Goal: Task Accomplishment & Management: Manage account settings

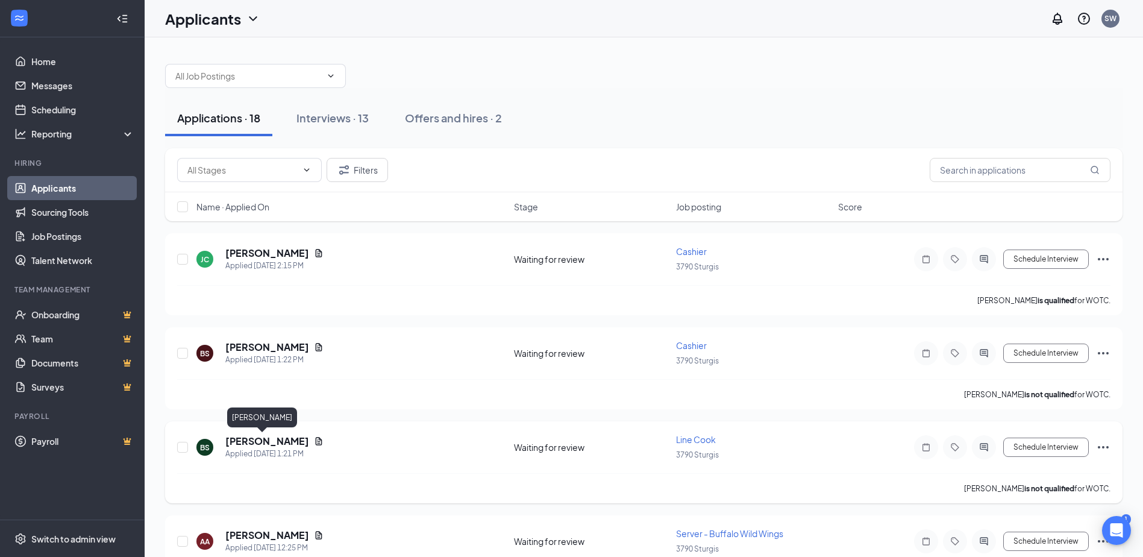
click at [244, 436] on h5 "[PERSON_NAME]" at bounding box center [267, 440] width 84 height 13
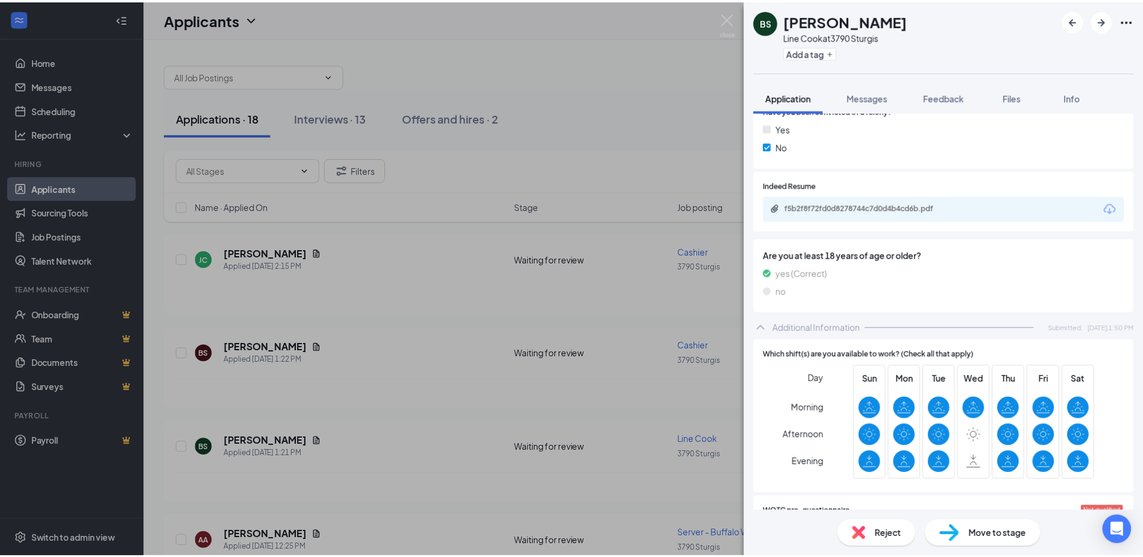
scroll to position [241, 0]
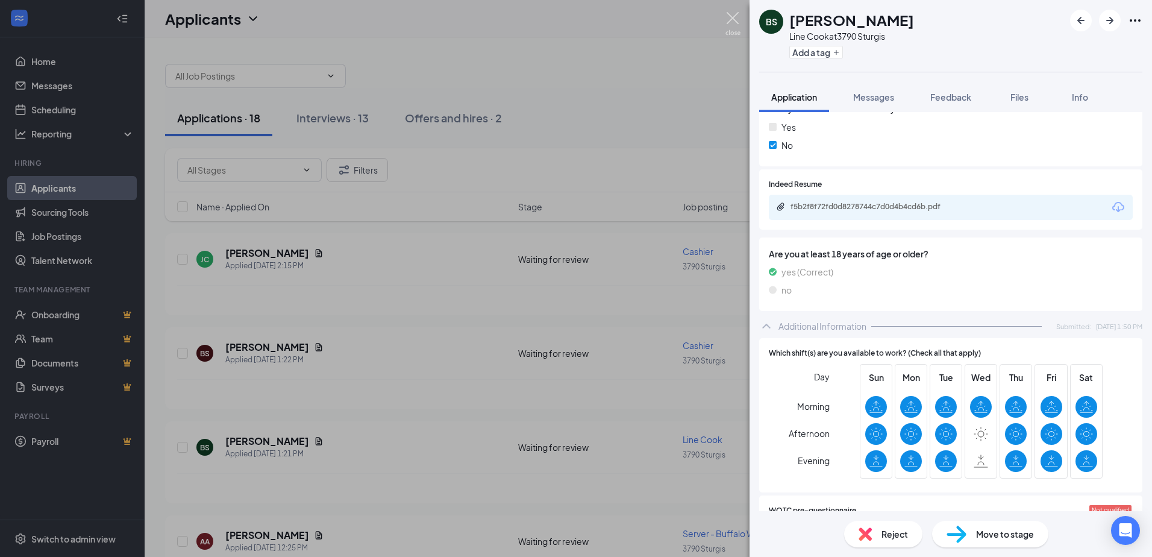
click at [733, 21] on img at bounding box center [732, 23] width 15 height 23
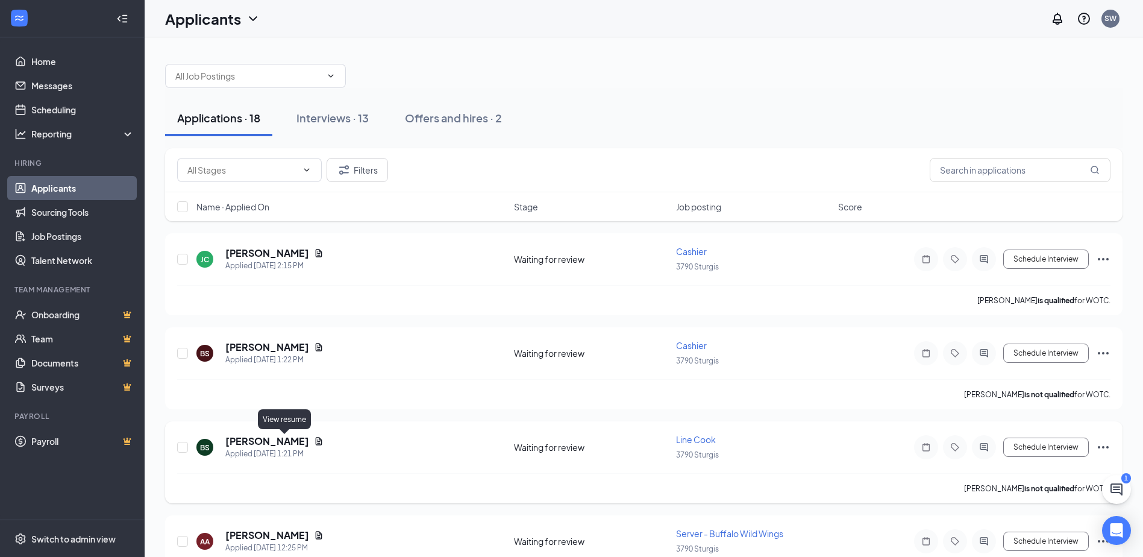
click at [316, 440] on icon "Document" at bounding box center [319, 441] width 7 height 8
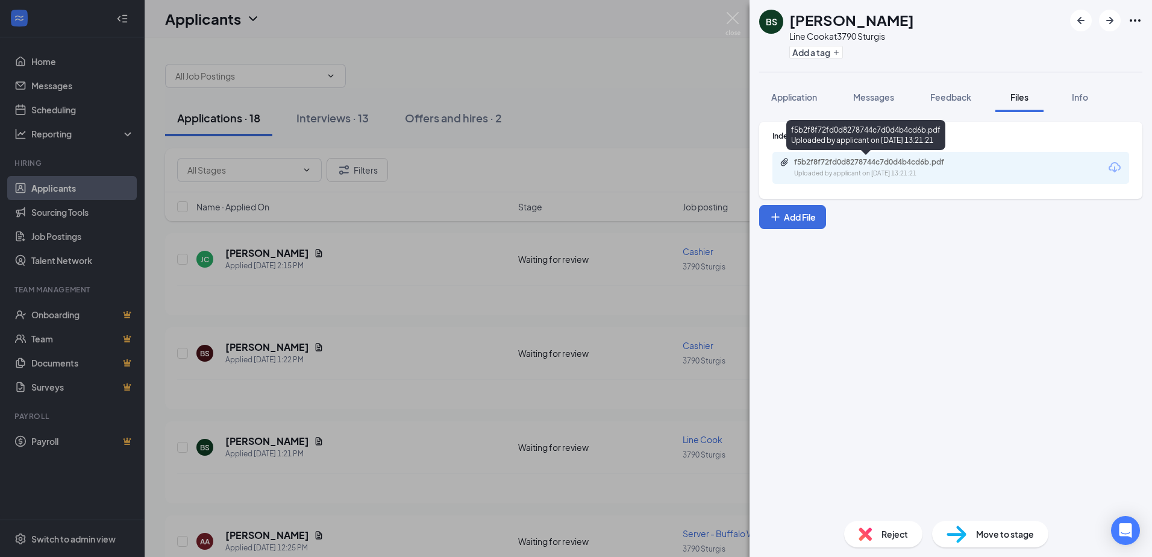
click at [837, 157] on div "f5b2f8f72fd0d8278744c7d0d4b4cd6b.pdf" at bounding box center [878, 162] width 169 height 10
click at [727, 18] on img at bounding box center [732, 23] width 15 height 23
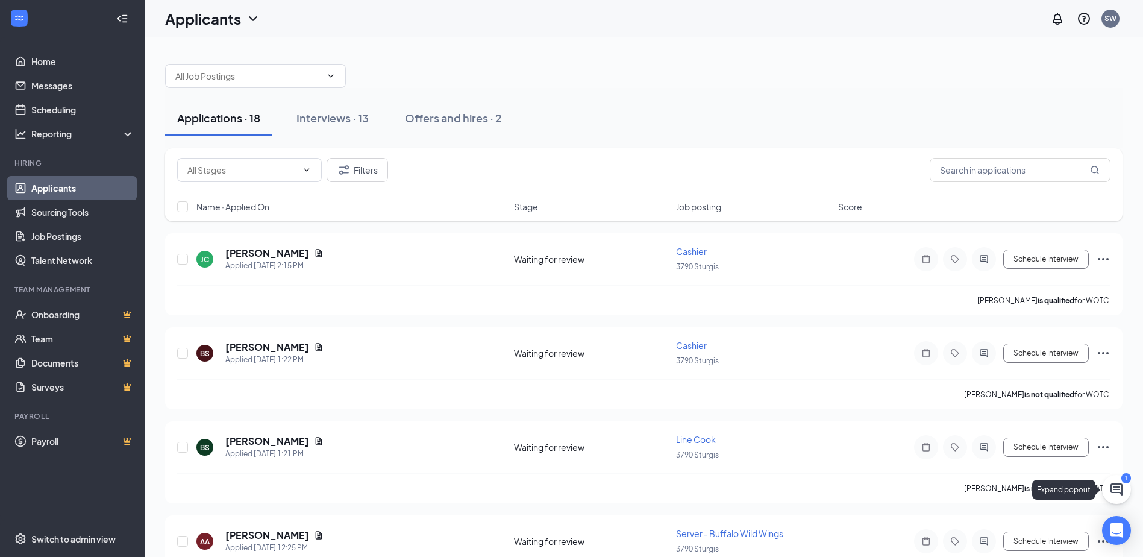
click at [1117, 492] on icon "ChatActive" at bounding box center [1116, 489] width 12 height 12
click at [950, 545] on h3 "SMS Messages" at bounding box center [916, 541] width 69 height 13
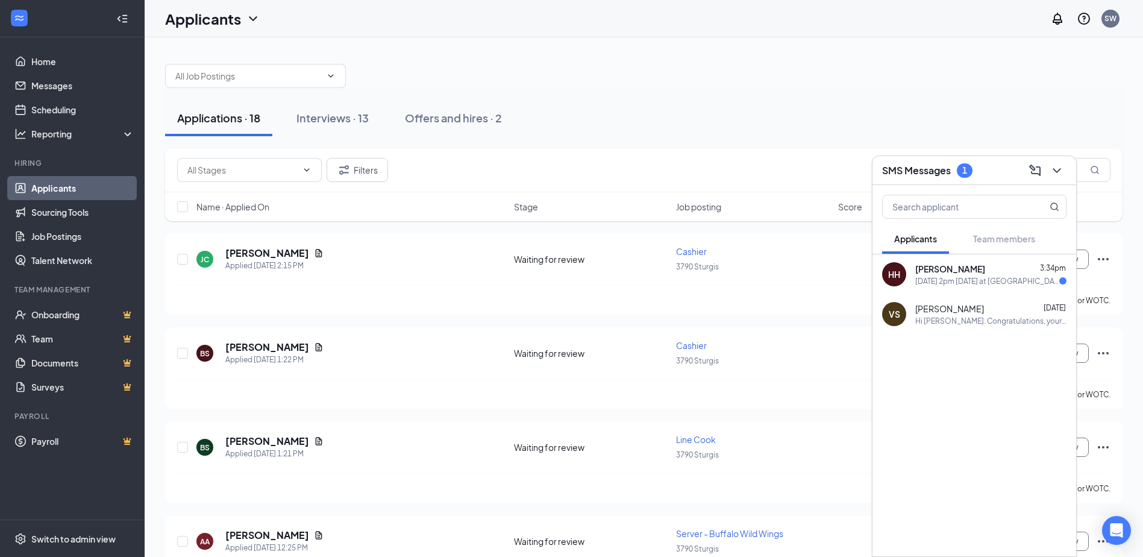
click at [947, 273] on span "[PERSON_NAME]" at bounding box center [950, 269] width 70 height 12
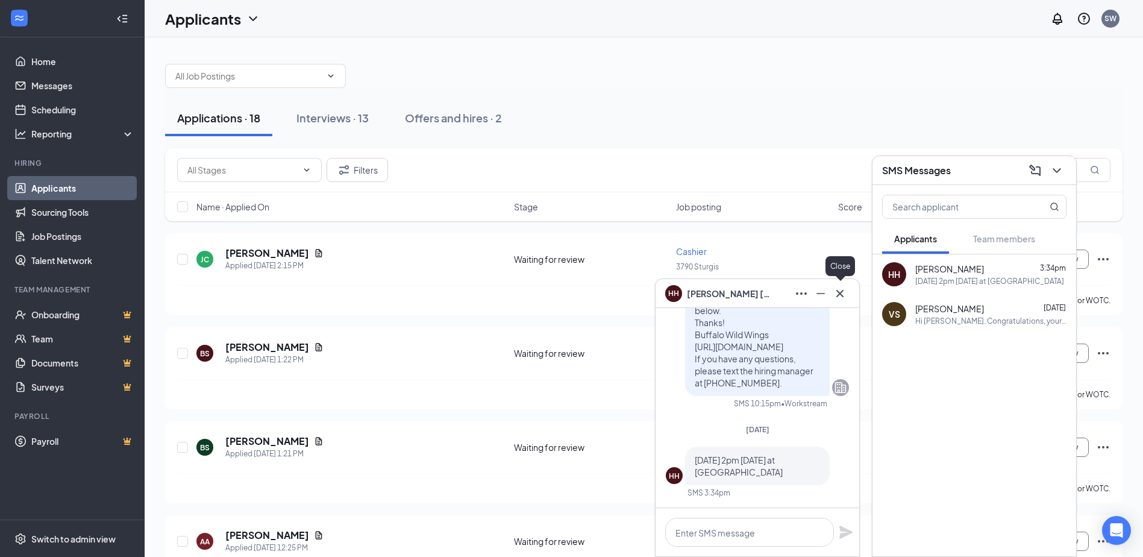
click at [837, 296] on icon "Cross" at bounding box center [839, 292] width 7 height 7
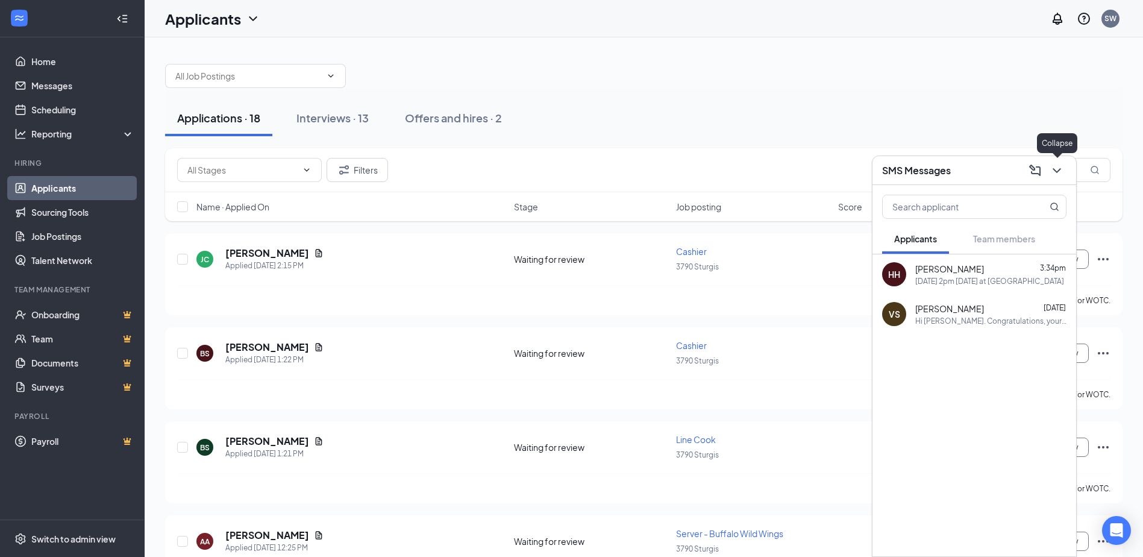
click at [1063, 166] on icon "ChevronDown" at bounding box center [1056, 170] width 14 height 14
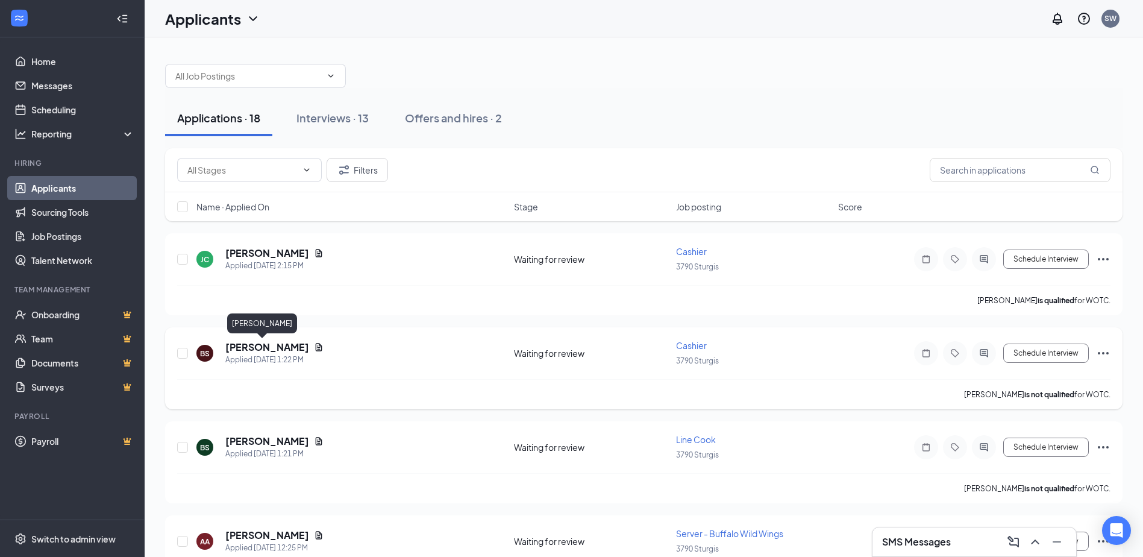
click at [243, 345] on h5 "[PERSON_NAME]" at bounding box center [267, 346] width 84 height 13
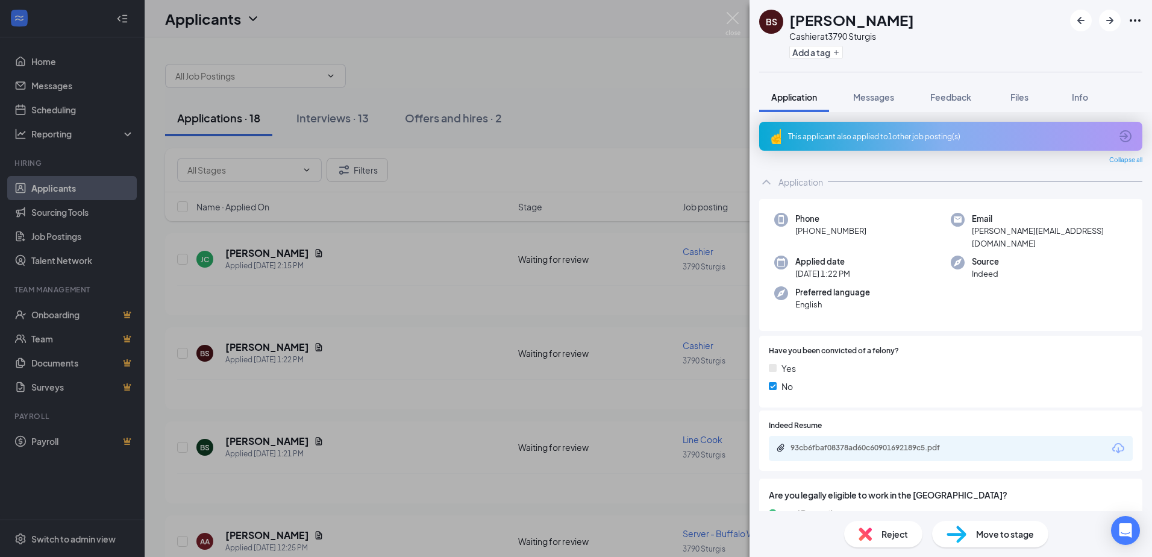
click at [1134, 22] on icon "Ellipses" at bounding box center [1135, 20] width 14 height 14
click at [1149, 17] on div "BS [PERSON_NAME] Cashier at [STREET_ADDRESS] Add a tag" at bounding box center [950, 36] width 402 height 72
click at [1133, 18] on icon "Ellipses" at bounding box center [1135, 20] width 14 height 14
click at [568, 229] on div "BS [PERSON_NAME] Cashier at [STREET_ADDRESS] Add a tag Application Messages Fee…" at bounding box center [576, 278] width 1152 height 557
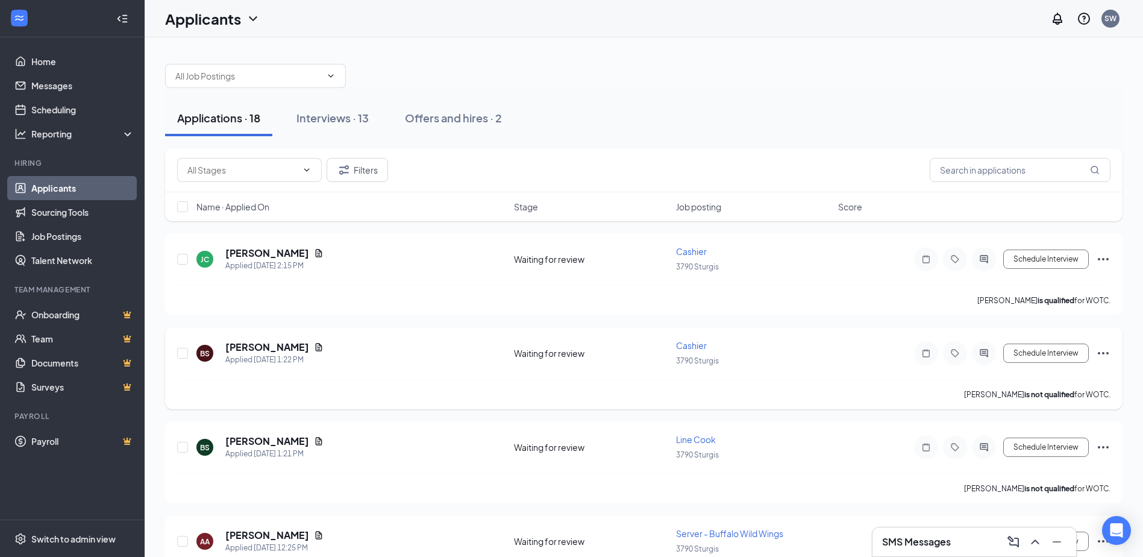
click at [1102, 358] on icon "Ellipses" at bounding box center [1103, 353] width 14 height 14
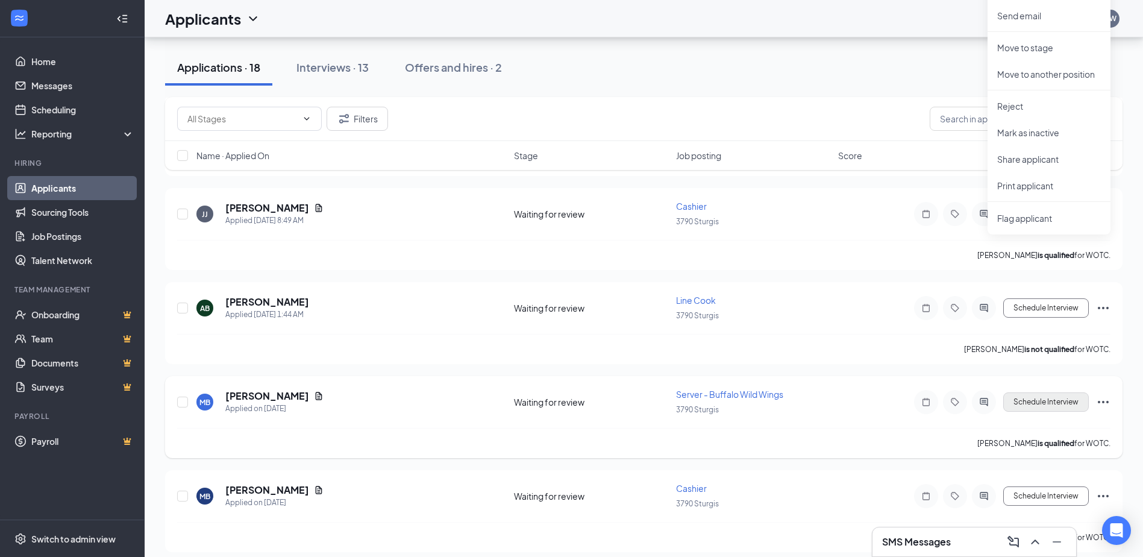
scroll to position [422, 0]
click at [1016, 182] on p "Print applicant" at bounding box center [1049, 185] width 104 height 12
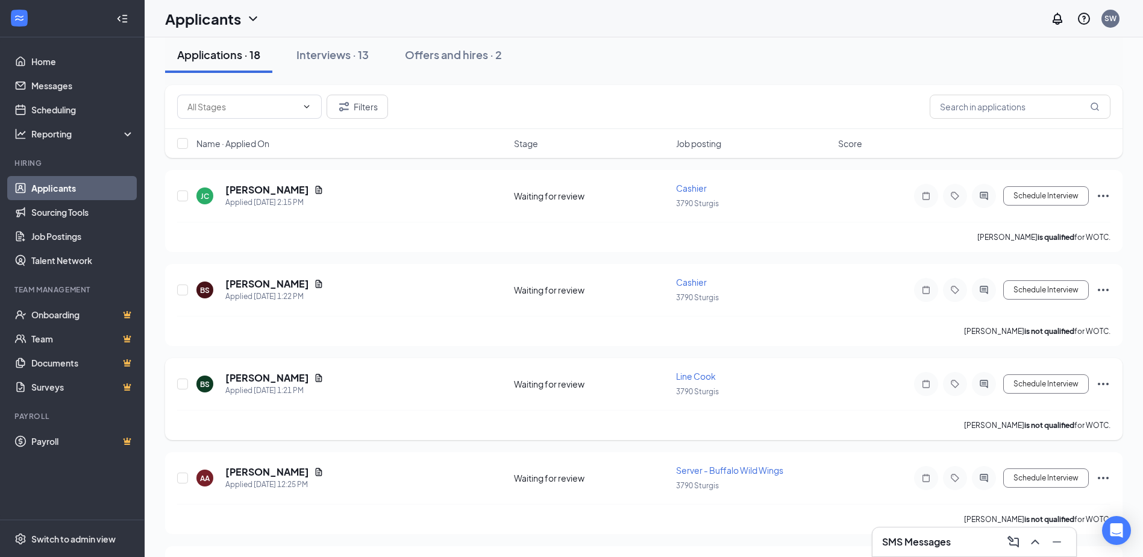
scroll to position [0, 0]
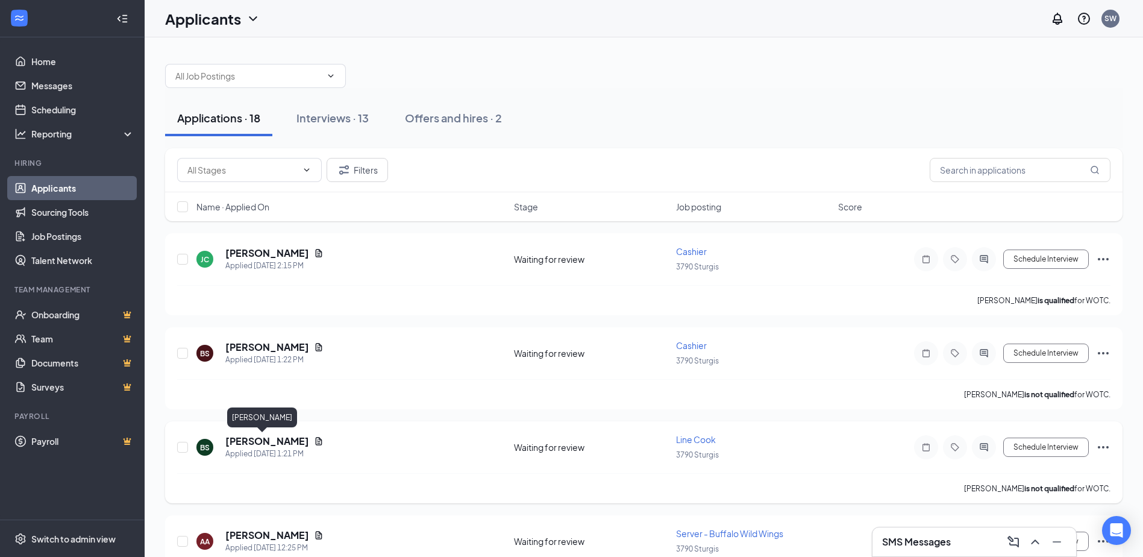
click at [264, 440] on h5 "[PERSON_NAME]" at bounding box center [267, 440] width 84 height 13
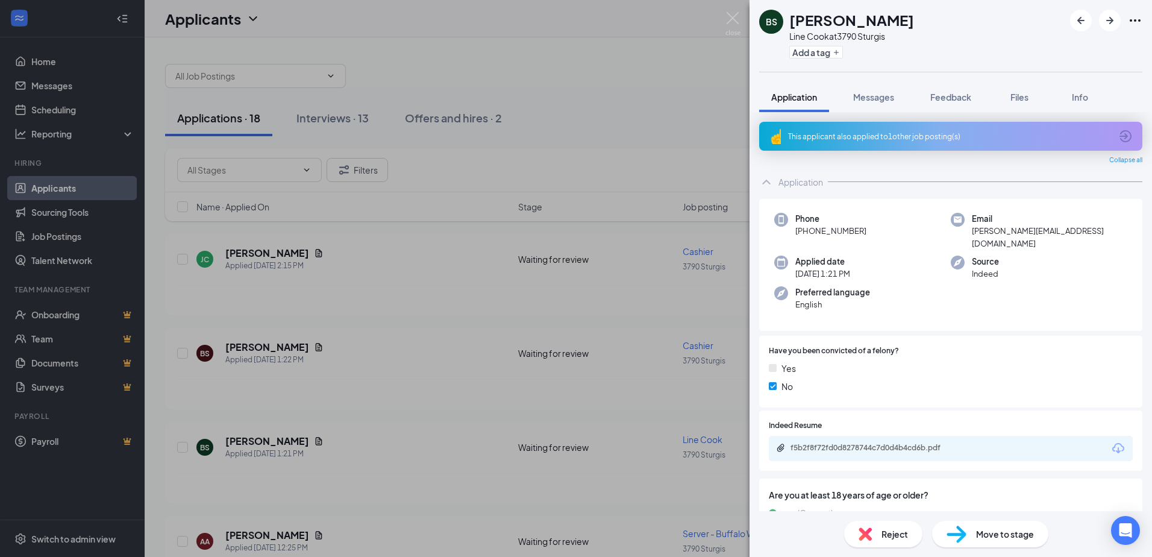
click at [1138, 23] on icon "Ellipses" at bounding box center [1135, 20] width 14 height 14
click at [744, 19] on div "BS [PERSON_NAME] Line Cook at 3790 Sturgis Add a tag Application Messages Feedb…" at bounding box center [576, 278] width 1152 height 557
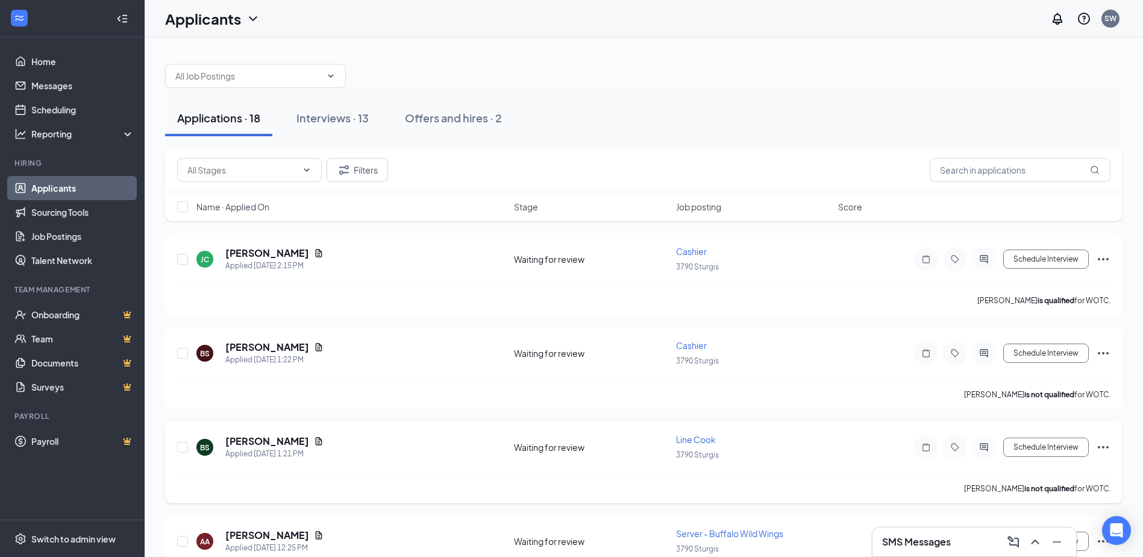
click at [1105, 445] on icon "Ellipses" at bounding box center [1103, 447] width 14 height 14
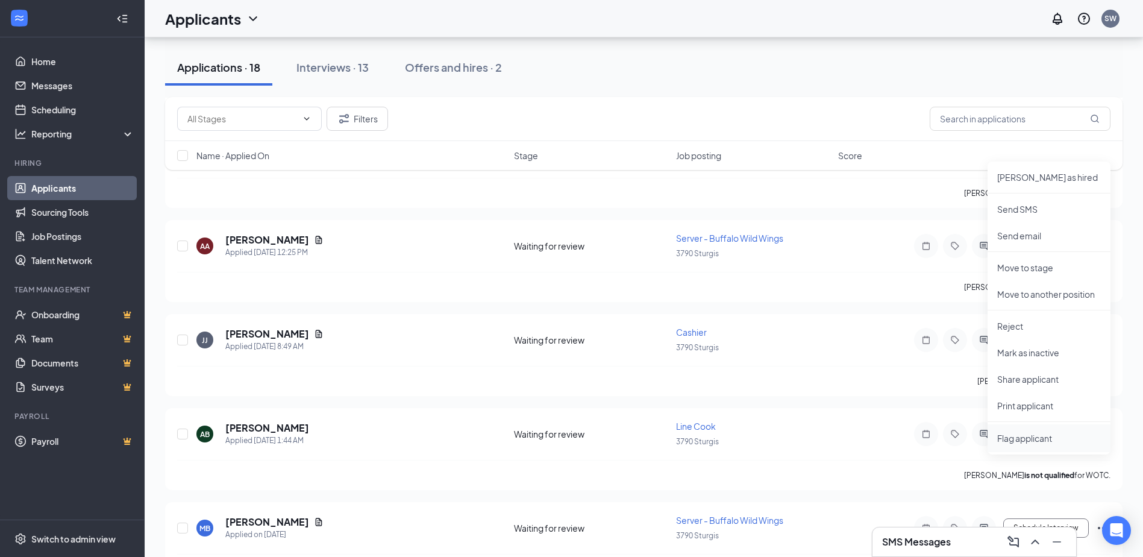
scroll to position [301, 0]
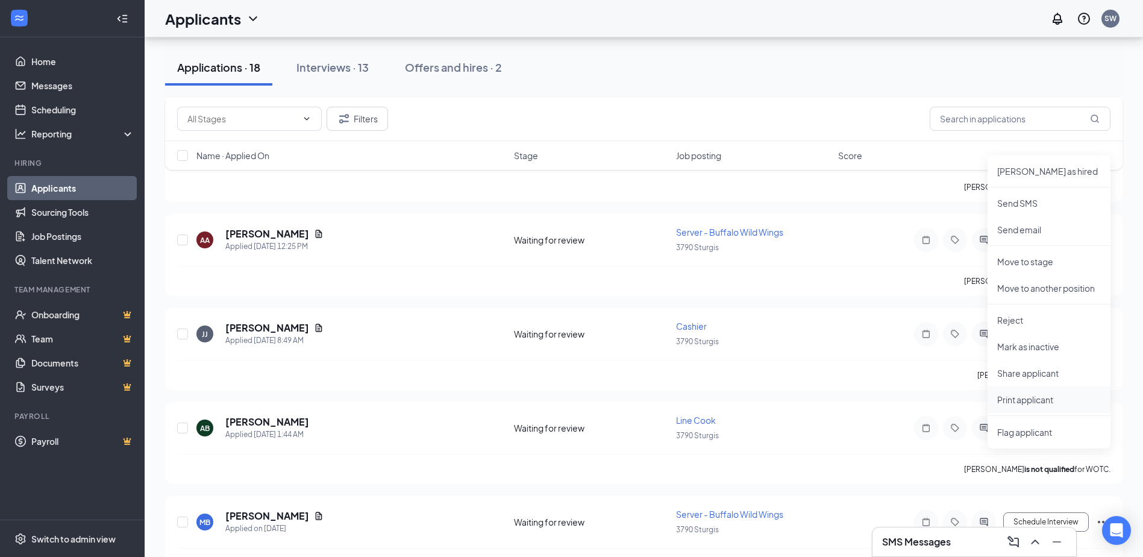
click at [1021, 403] on p "Print applicant" at bounding box center [1049, 399] width 104 height 12
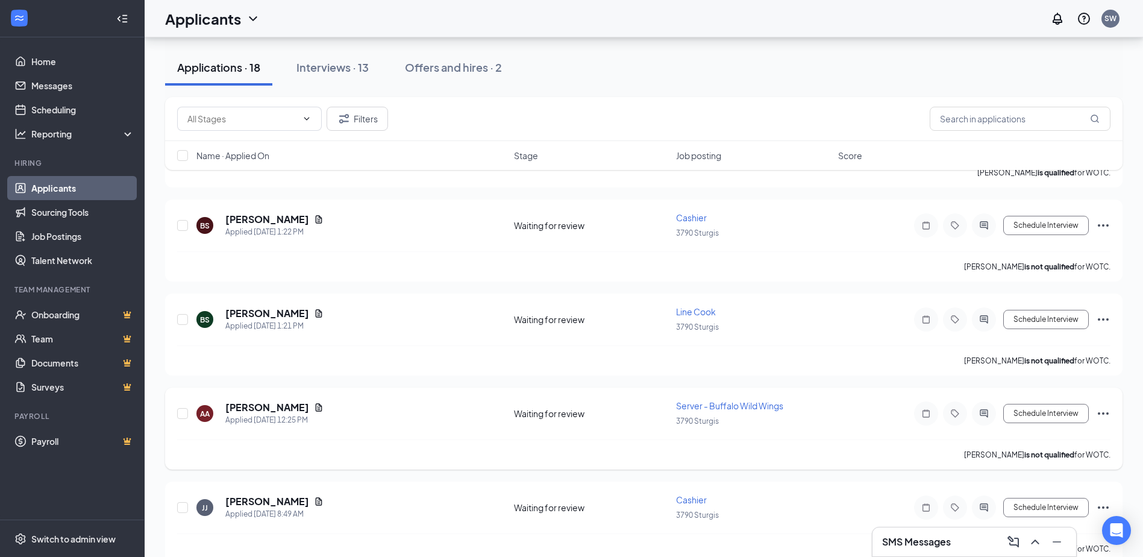
scroll to position [120, 0]
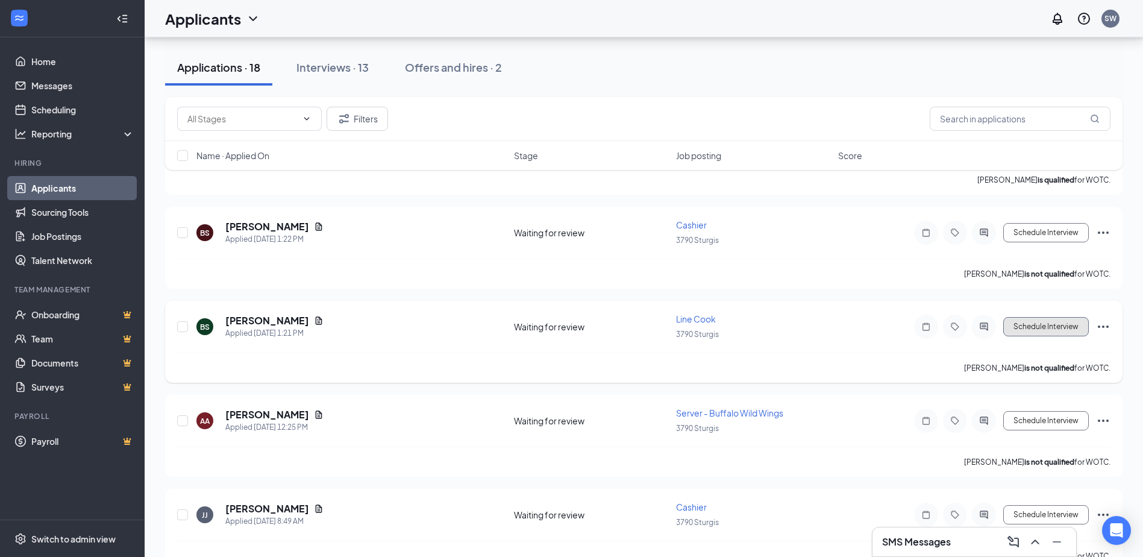
click at [1060, 328] on button "Schedule Interview" at bounding box center [1046, 326] width 86 height 19
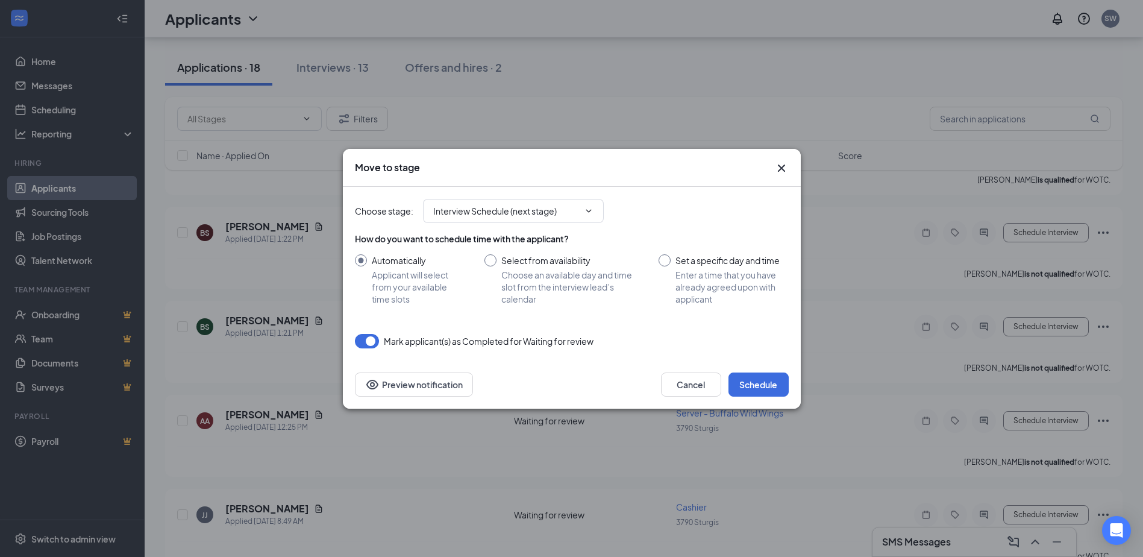
click at [502, 260] on input "Select from availability Choose an available day and time slot from the intervi…" at bounding box center [559, 279] width 151 height 51
radio input "true"
radio input "false"
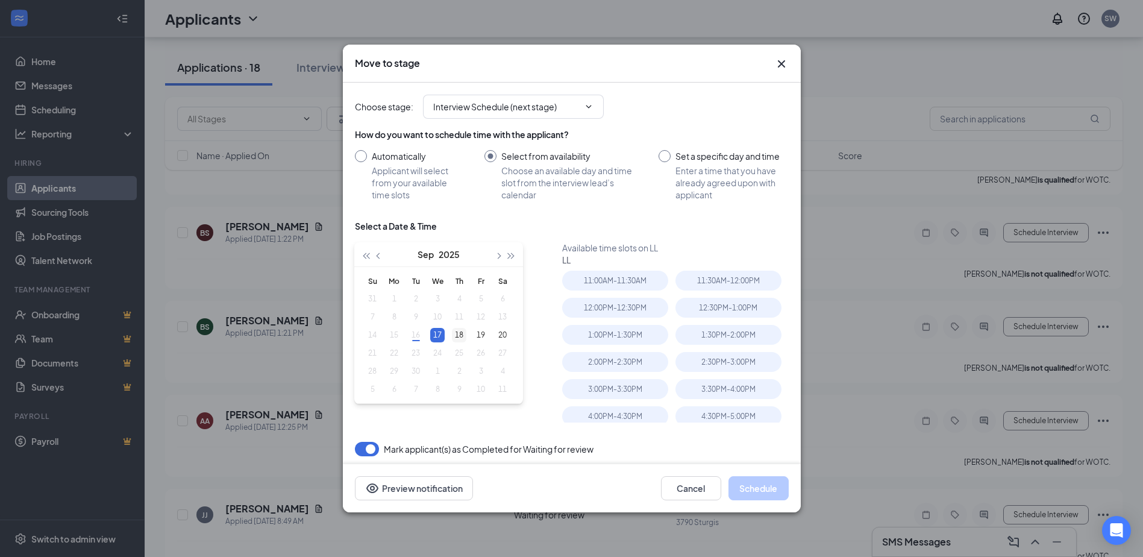
click at [457, 334] on div "18" at bounding box center [459, 335] width 14 height 14
type input "[DATE]"
click at [697, 365] on div "2:30PM - 3:00PM" at bounding box center [728, 362] width 106 height 20
click at [761, 493] on button "Schedule" at bounding box center [758, 488] width 60 height 24
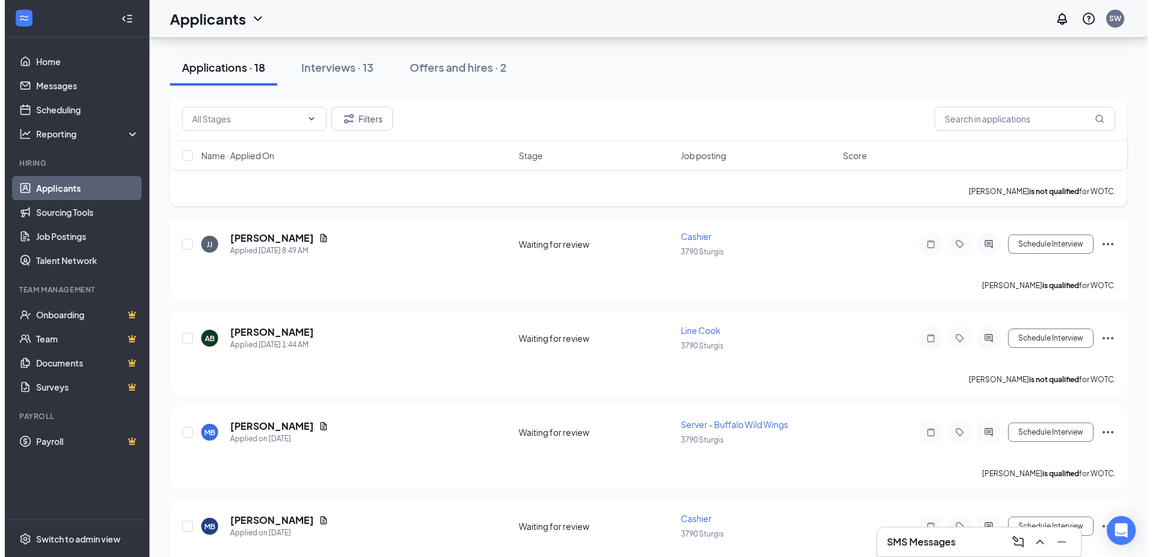
scroll to position [301, 0]
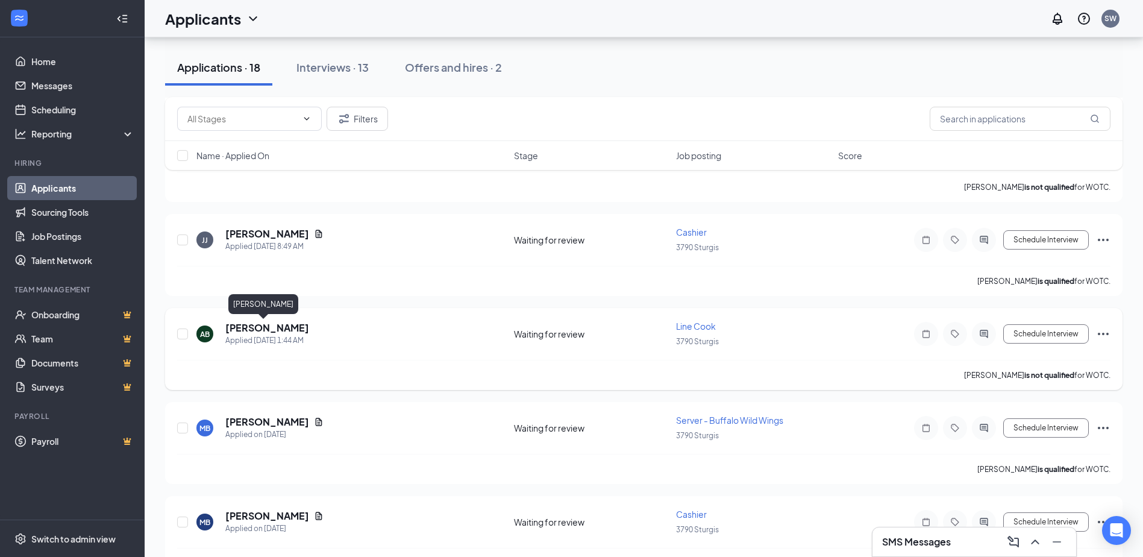
click at [261, 329] on h5 "[PERSON_NAME]" at bounding box center [267, 327] width 84 height 13
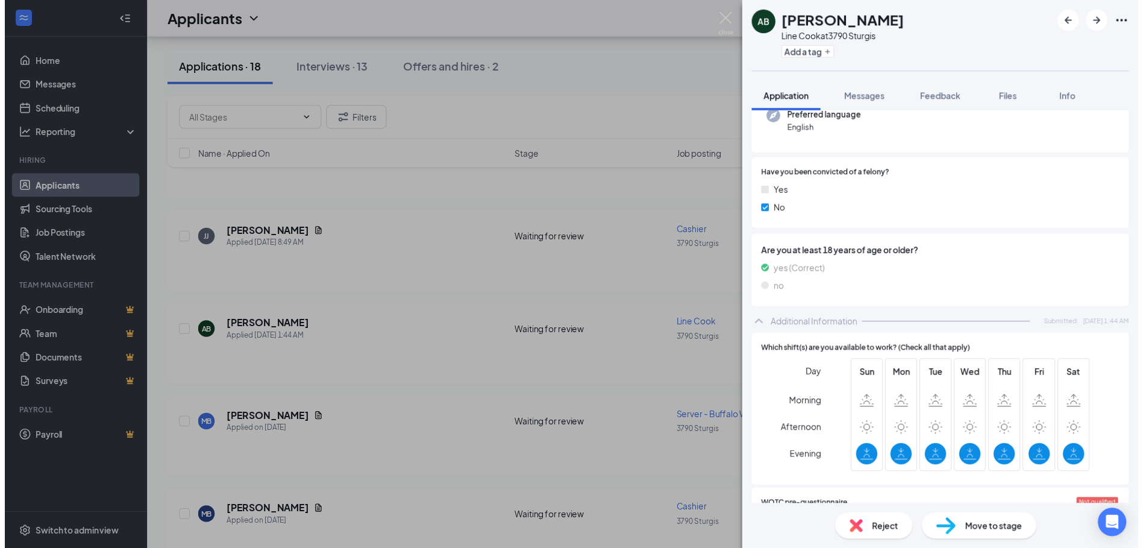
scroll to position [181, 0]
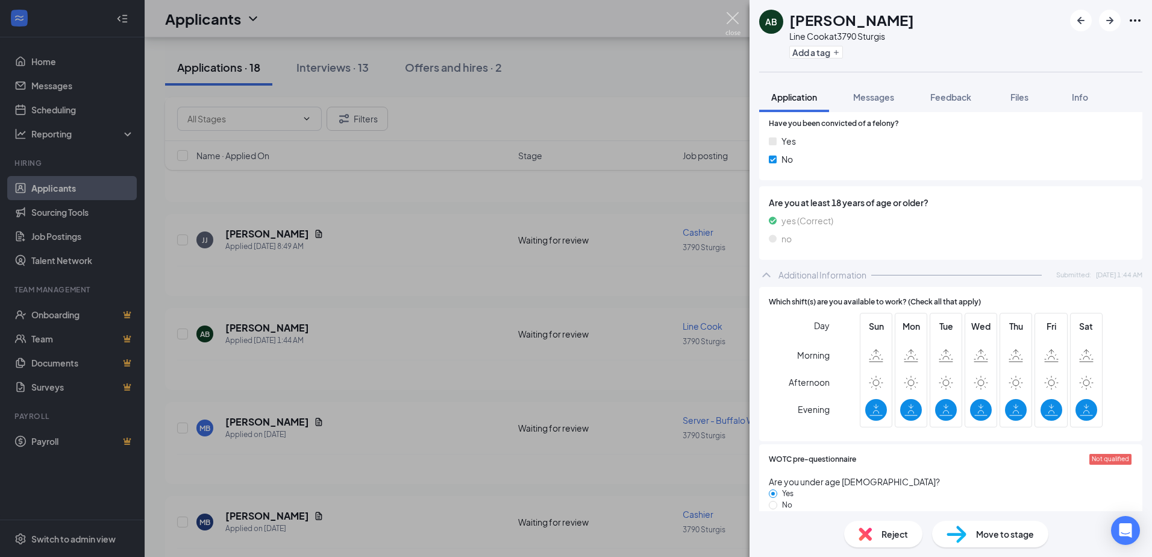
click at [732, 19] on img at bounding box center [732, 23] width 15 height 23
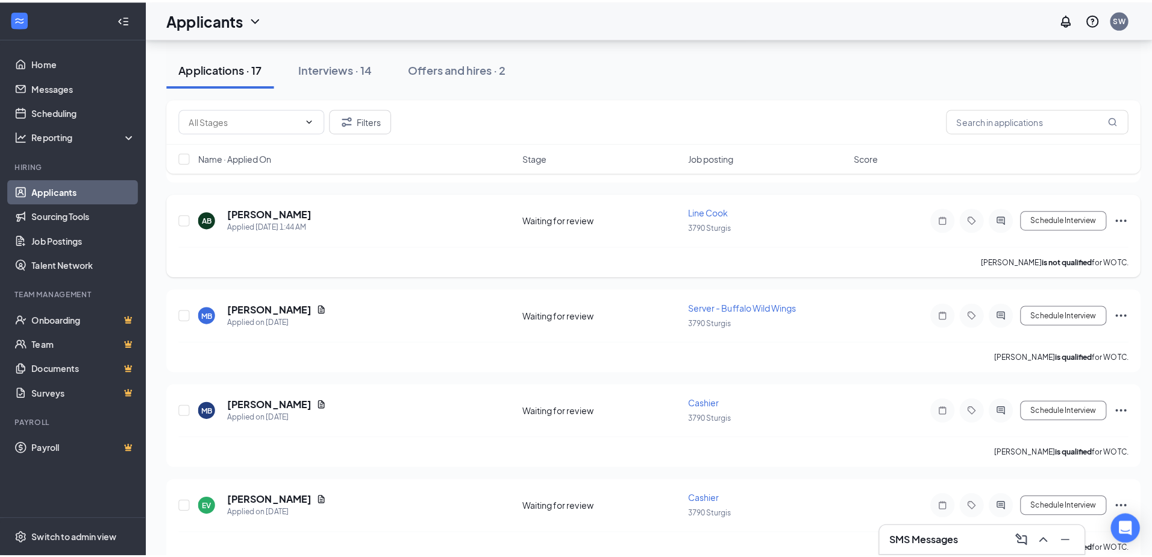
scroll to position [422, 0]
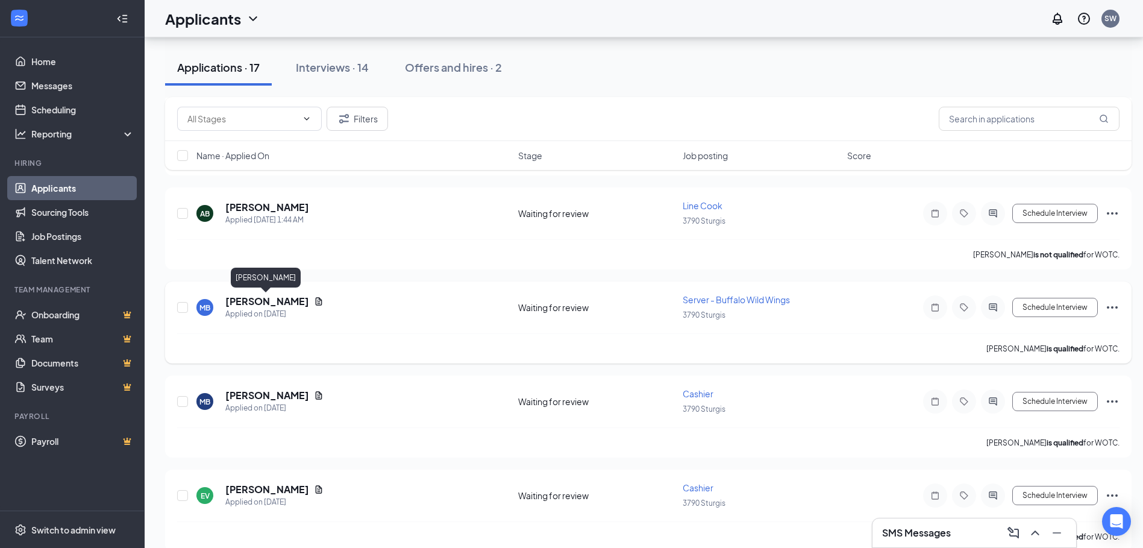
click at [267, 302] on h5 "[PERSON_NAME]" at bounding box center [267, 301] width 84 height 13
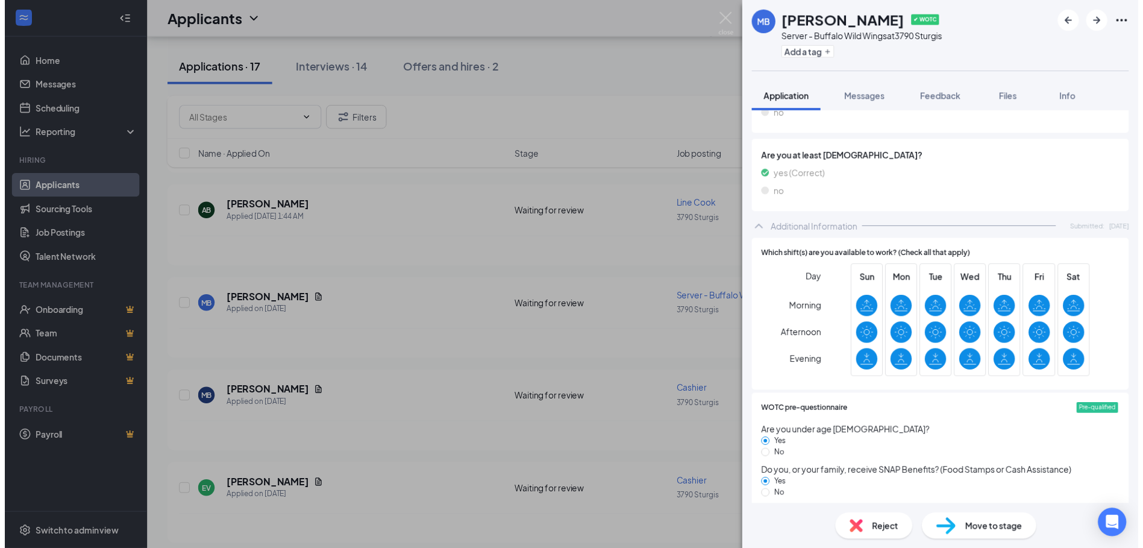
scroll to position [229, 0]
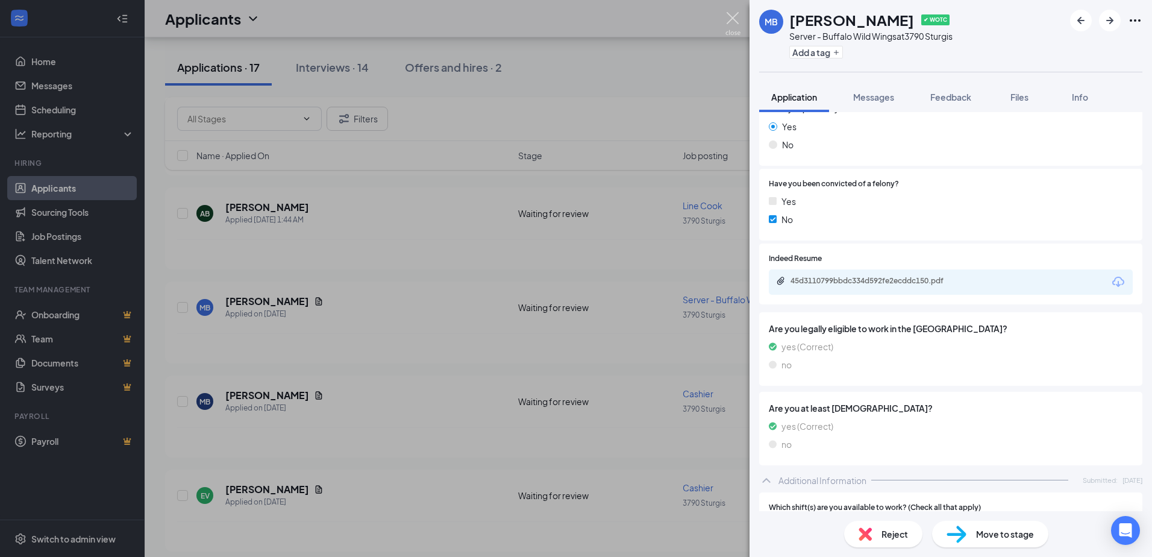
click at [735, 17] on img at bounding box center [732, 23] width 15 height 23
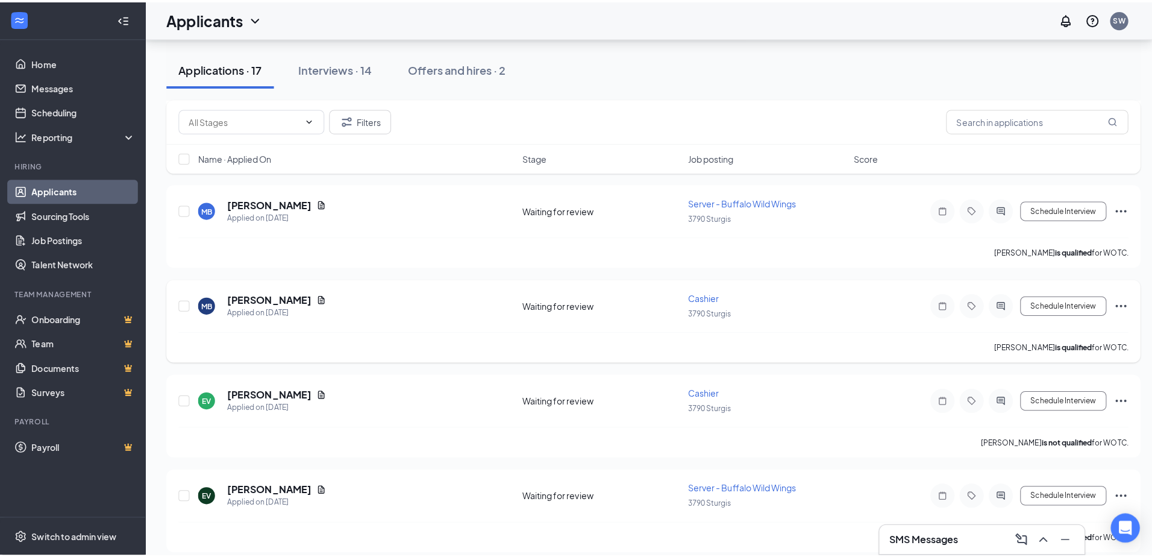
scroll to position [542, 0]
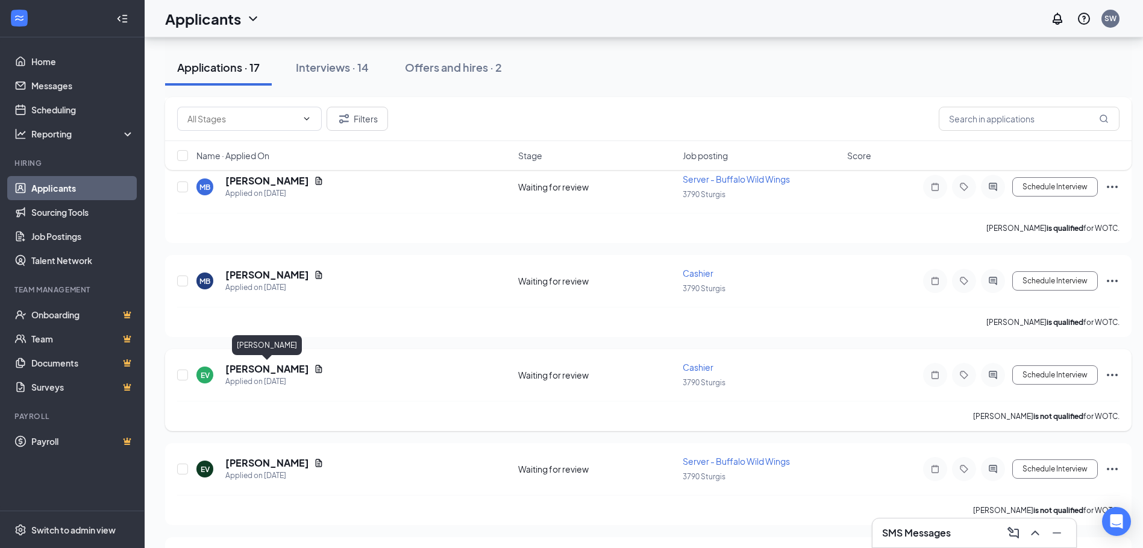
click at [268, 367] on h5 "[PERSON_NAME]" at bounding box center [267, 368] width 84 height 13
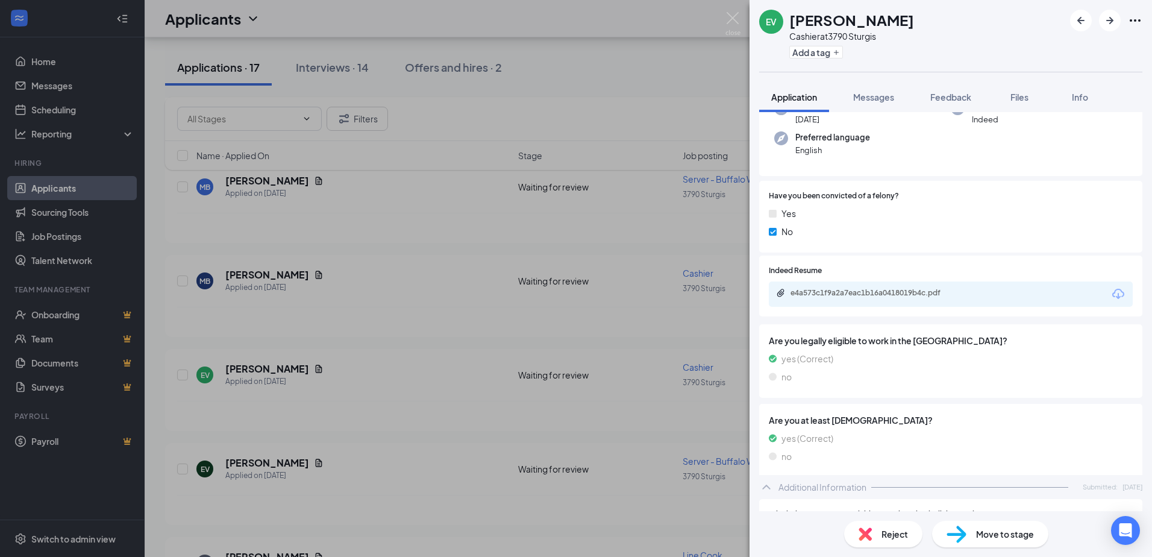
scroll to position [361, 0]
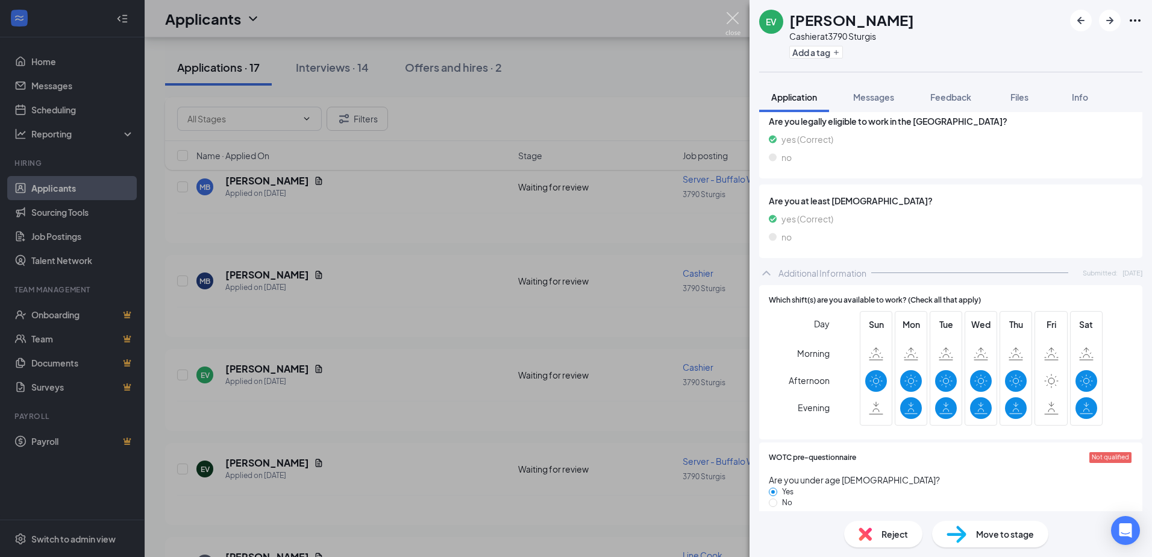
click at [736, 22] on img at bounding box center [732, 23] width 15 height 23
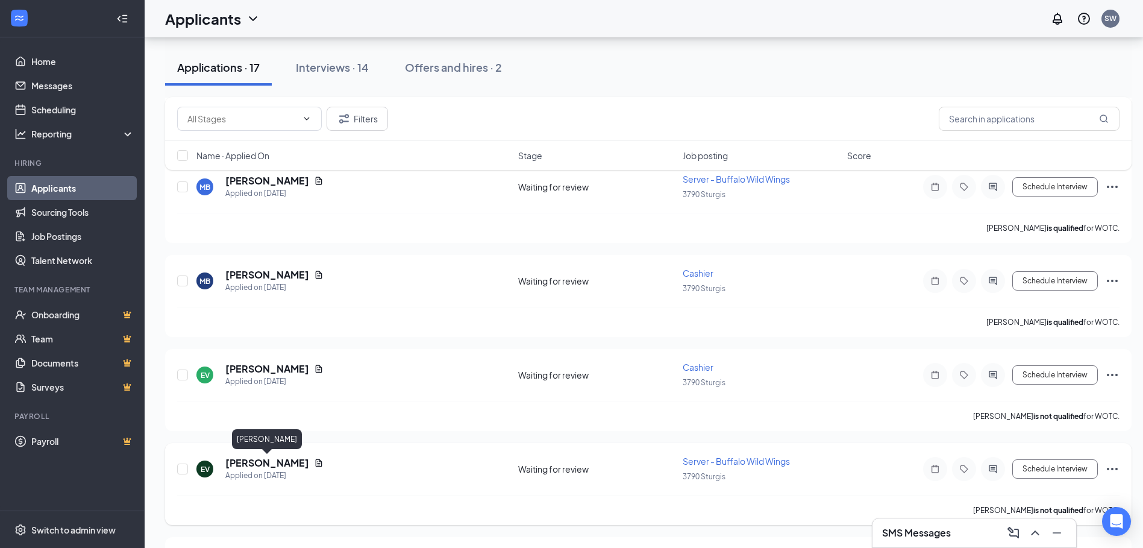
click at [295, 457] on h5 "[PERSON_NAME]" at bounding box center [267, 462] width 84 height 13
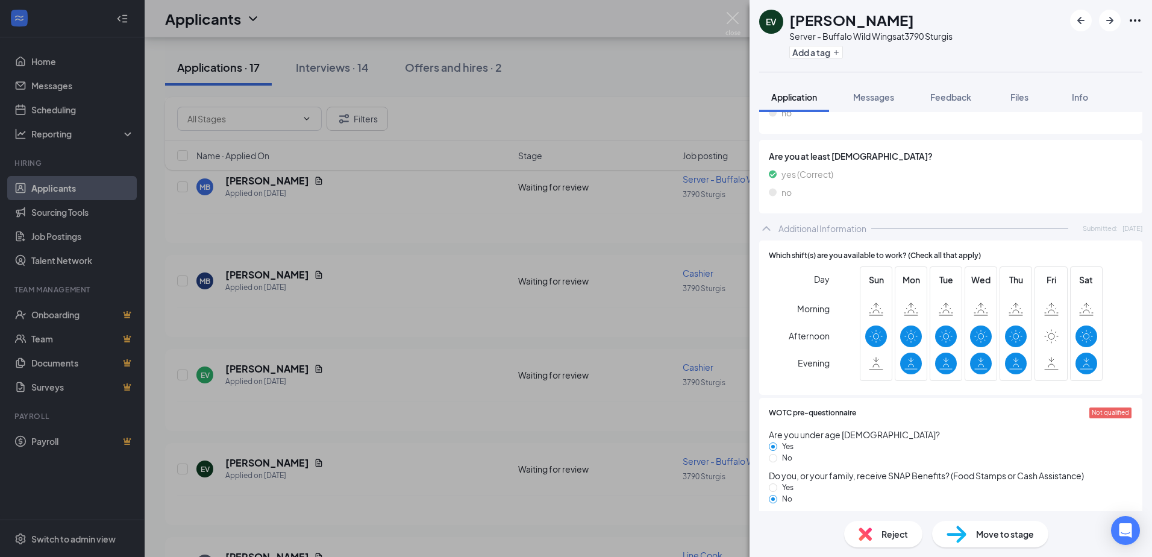
scroll to position [482, 0]
click at [730, 18] on img at bounding box center [732, 23] width 15 height 23
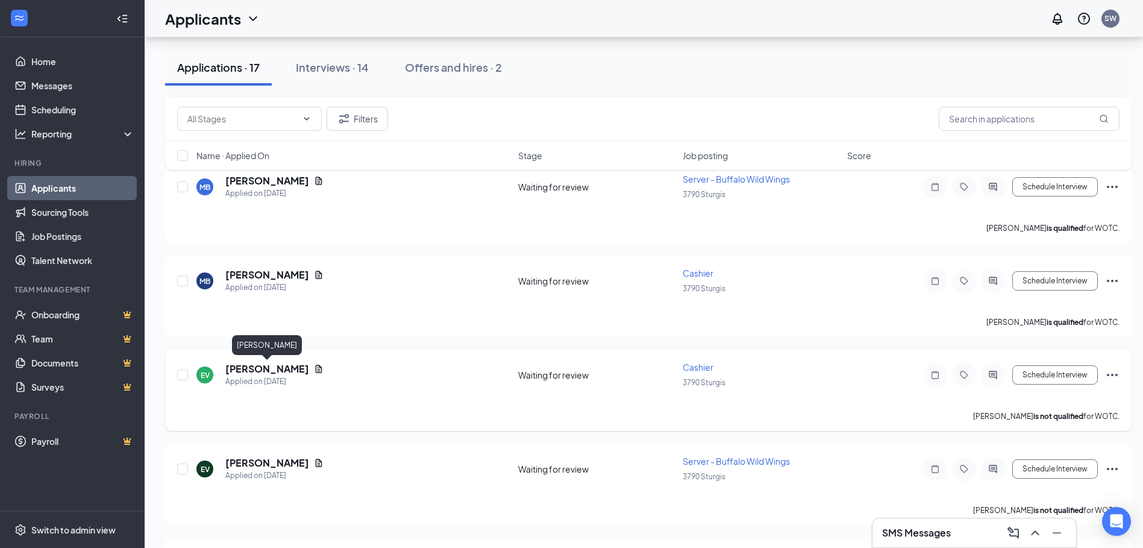
click at [234, 368] on h5 "[PERSON_NAME]" at bounding box center [267, 368] width 84 height 13
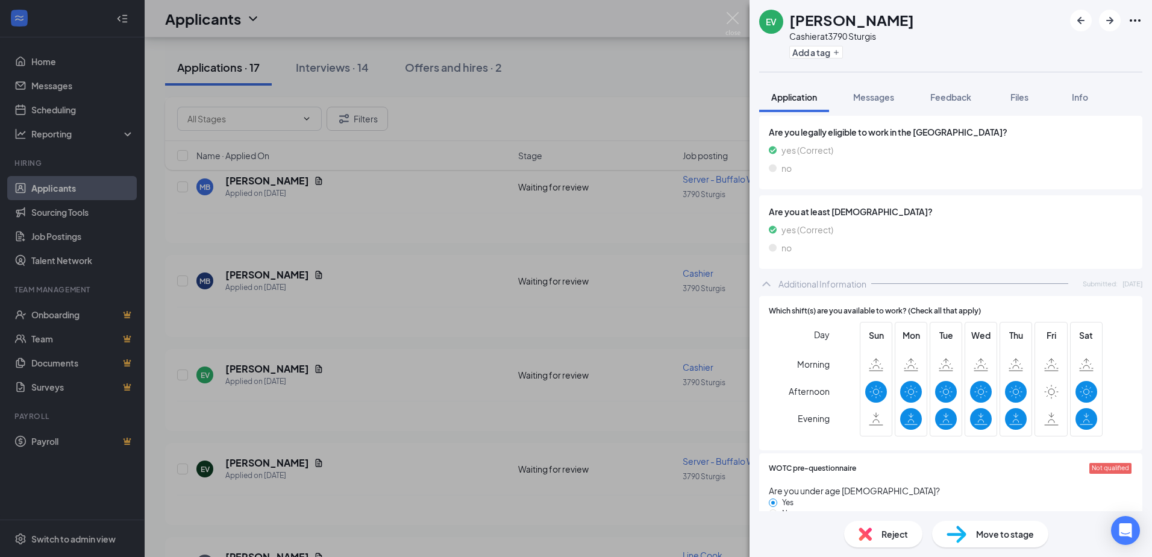
scroll to position [361, 0]
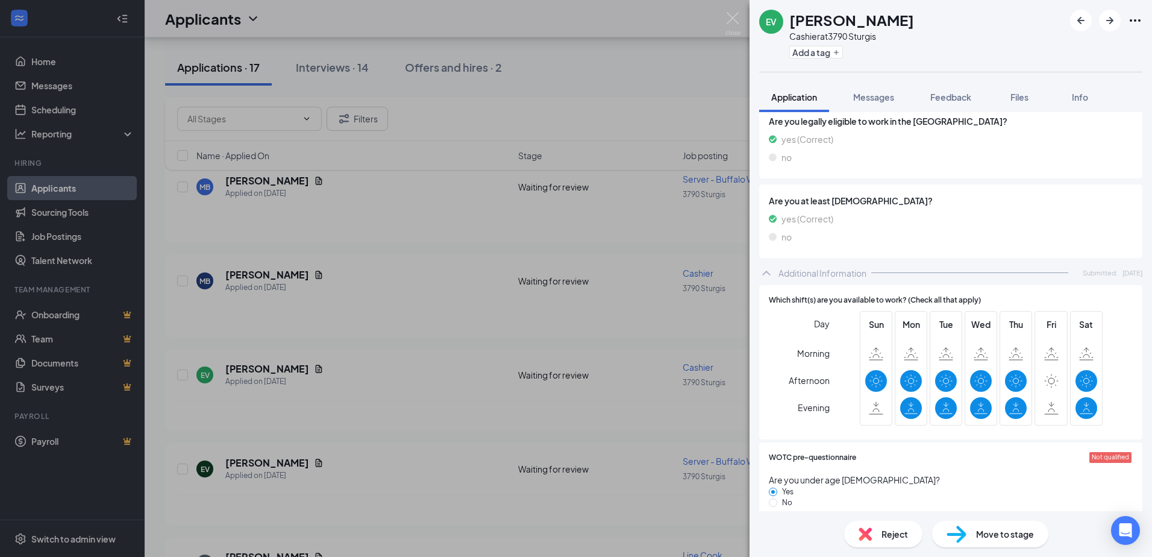
click at [446, 286] on div "EV [PERSON_NAME] at [STREET_ADDRESS] Add a tag Application Messages Feedback Fi…" at bounding box center [576, 278] width 1152 height 557
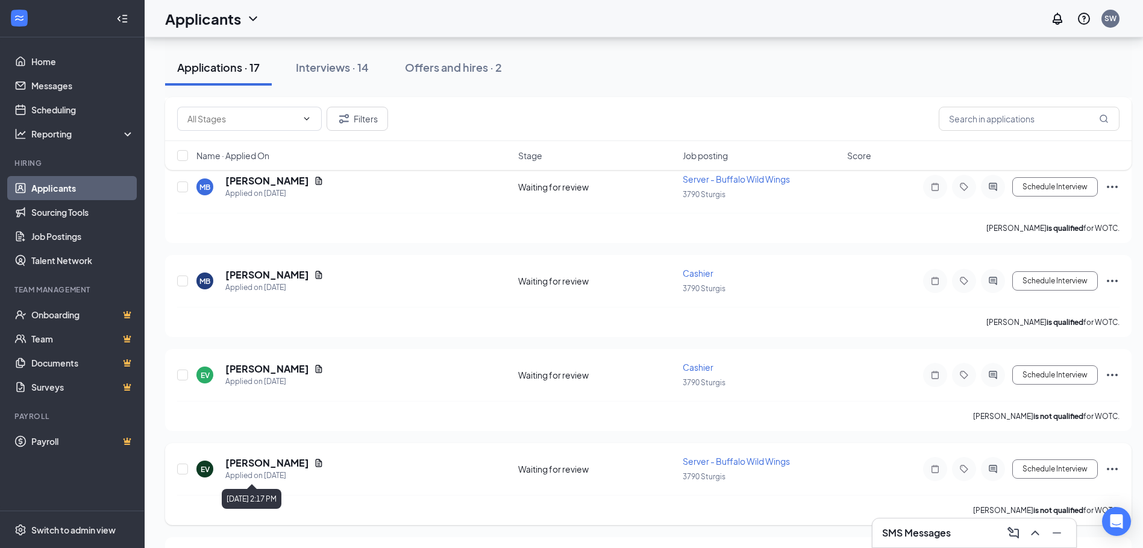
click at [249, 465] on h5 "[PERSON_NAME]" at bounding box center [267, 462] width 84 height 13
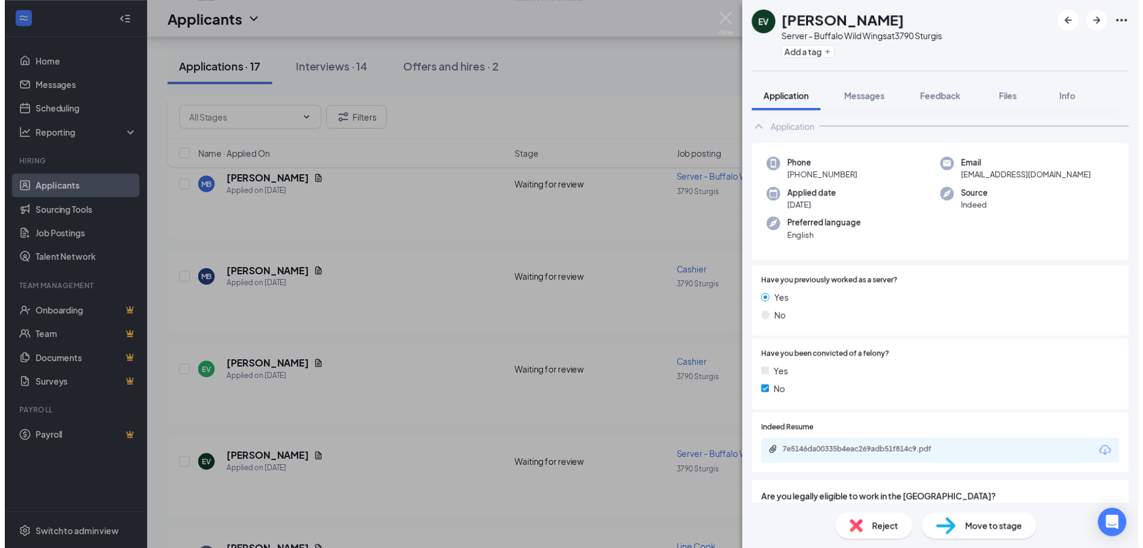
scroll to position [422, 0]
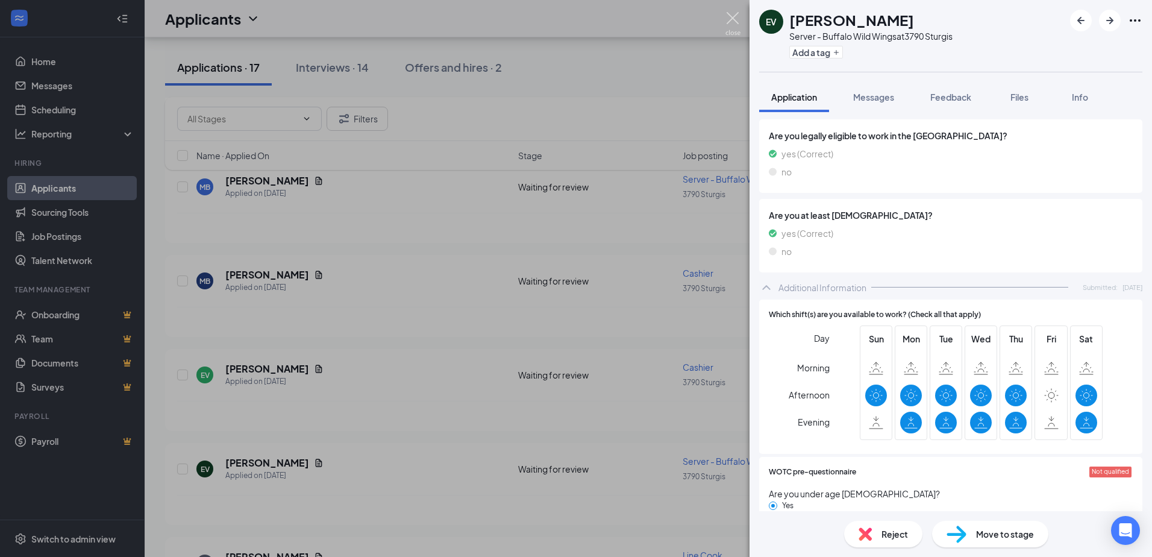
click at [729, 16] on img at bounding box center [732, 23] width 15 height 23
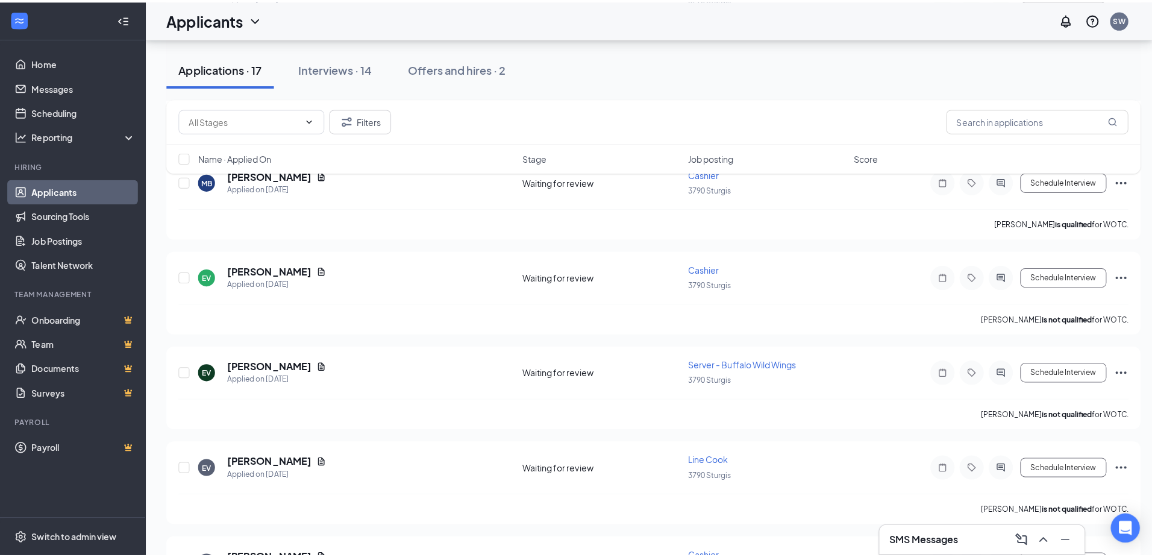
scroll to position [723, 0]
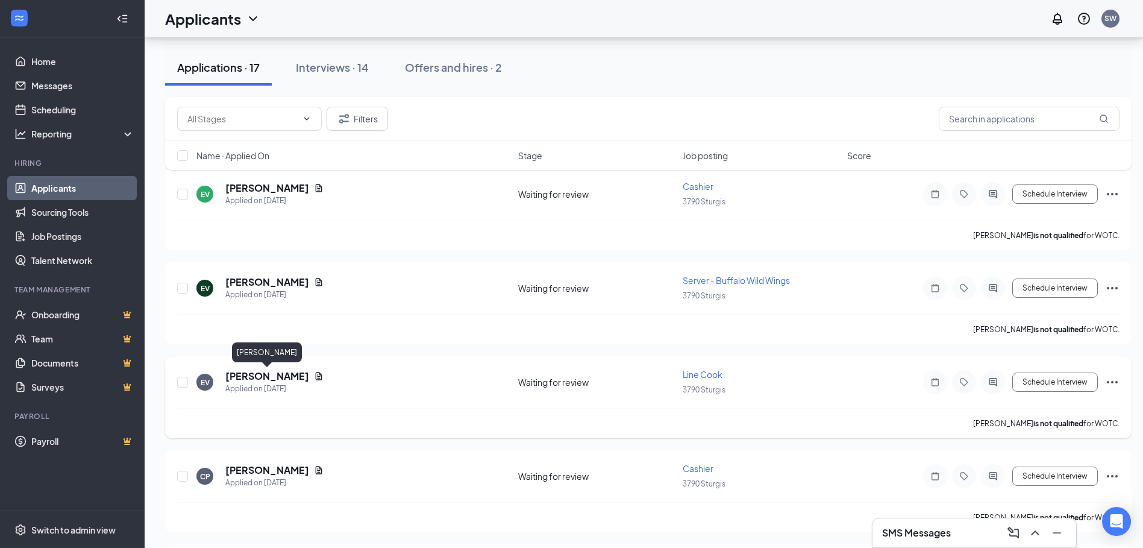
click at [242, 378] on h5 "[PERSON_NAME]" at bounding box center [267, 375] width 84 height 13
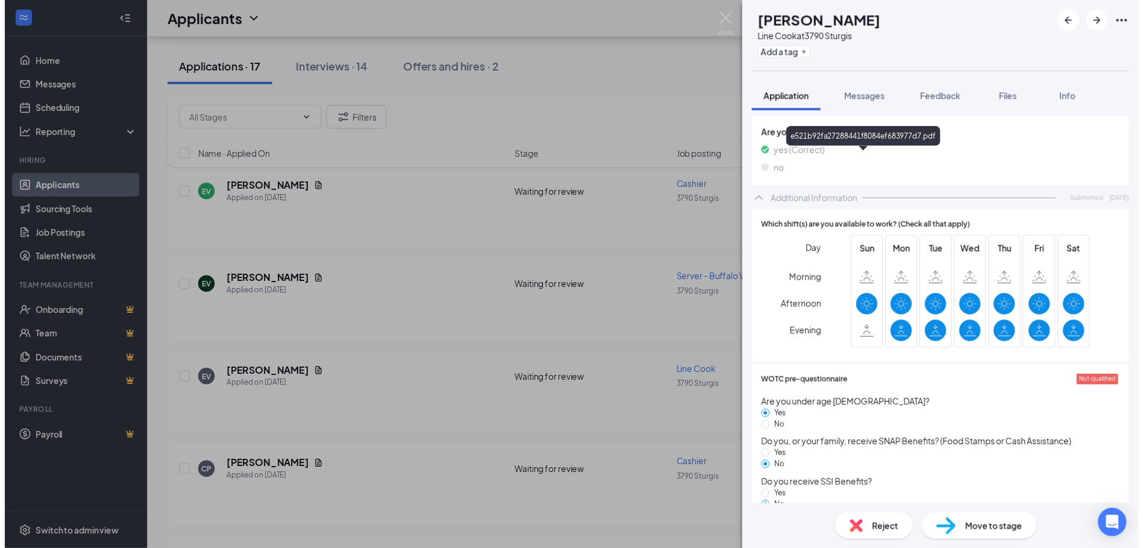
scroll to position [361, 0]
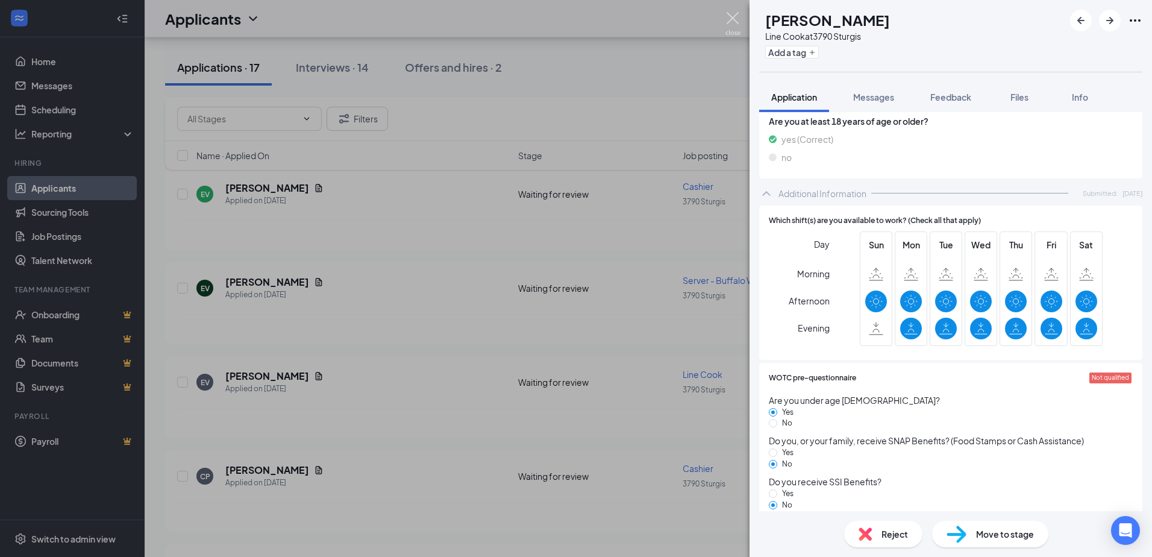
click at [729, 19] on img at bounding box center [732, 23] width 15 height 23
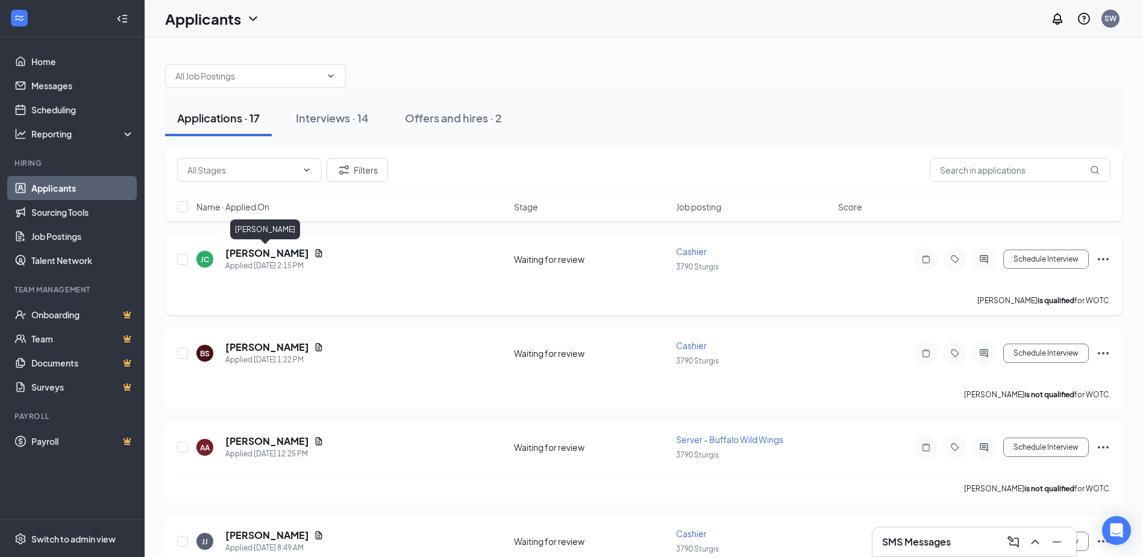
click at [261, 254] on h5 "[PERSON_NAME]" at bounding box center [267, 252] width 84 height 13
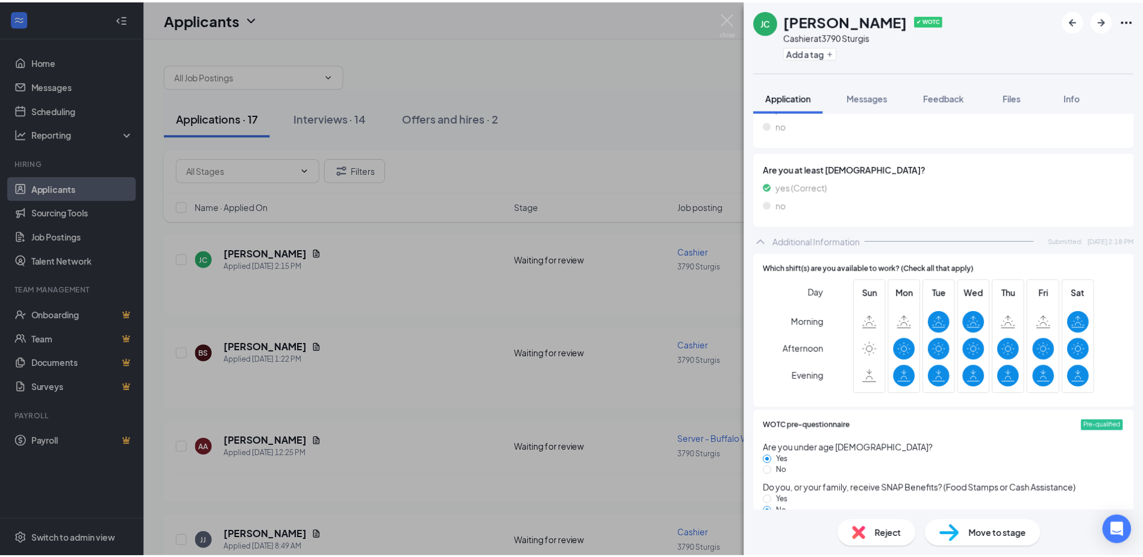
scroll to position [361, 0]
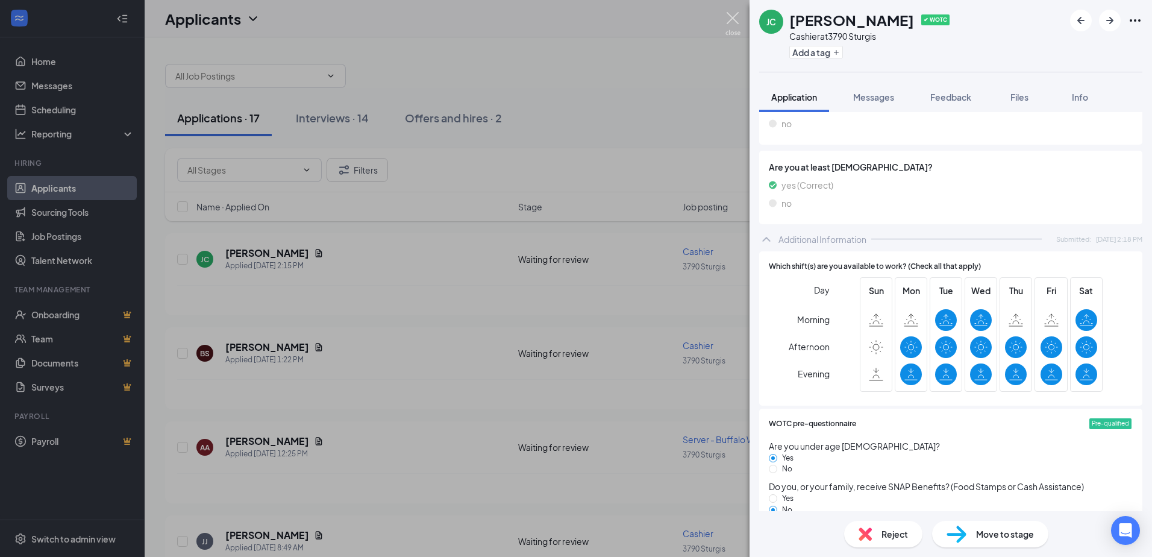
click at [731, 25] on img at bounding box center [732, 23] width 15 height 23
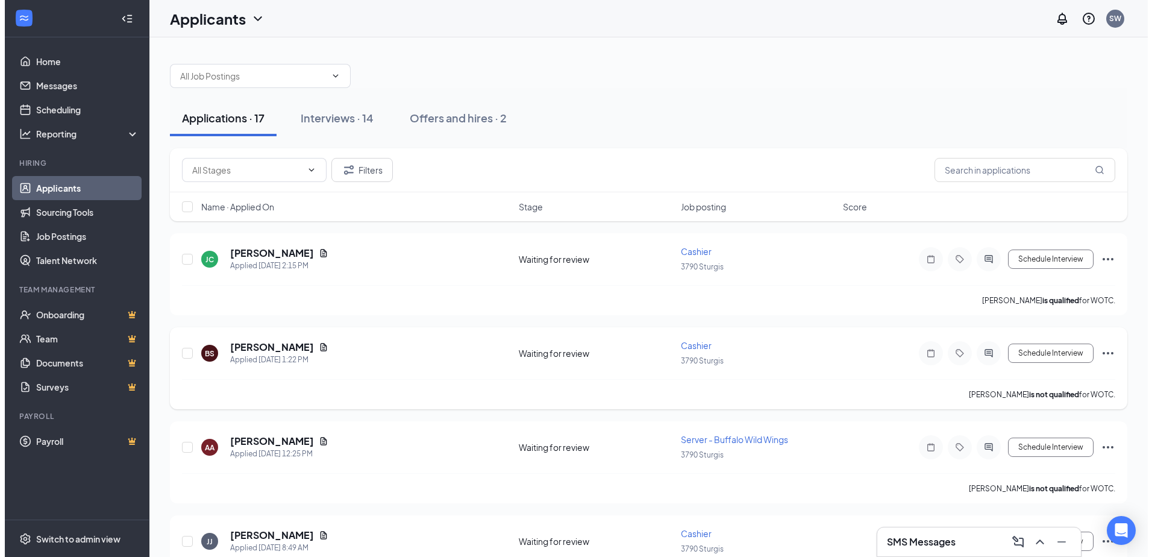
scroll to position [120, 0]
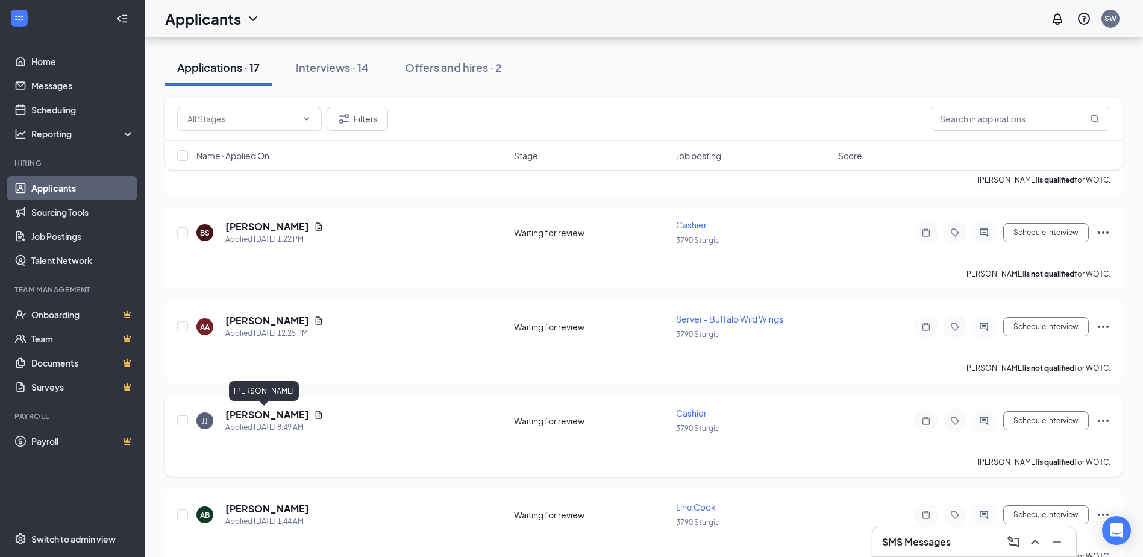
click at [267, 414] on h5 "[PERSON_NAME]" at bounding box center [267, 414] width 84 height 13
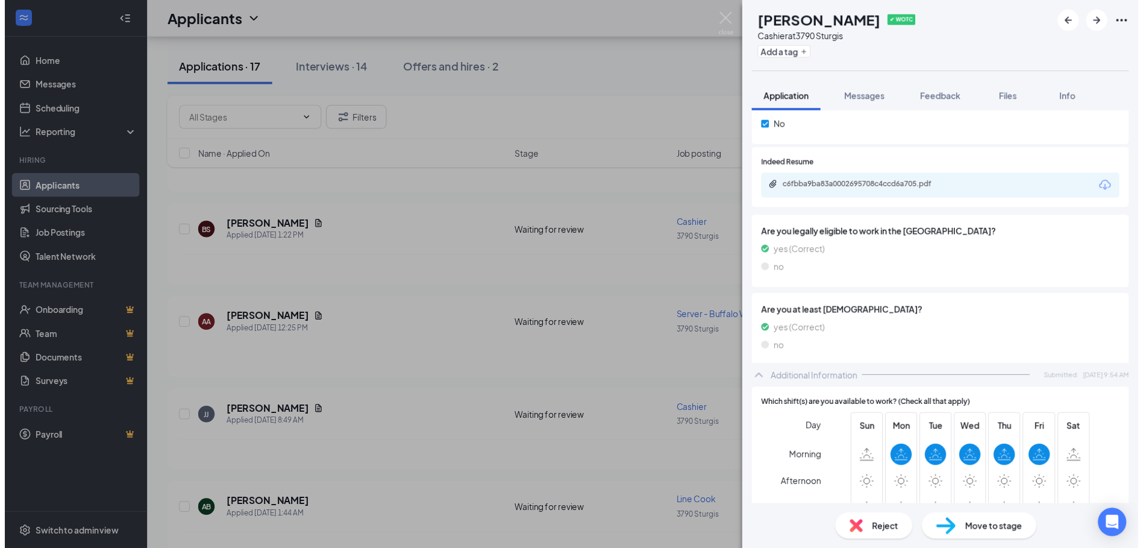
scroll to position [241, 0]
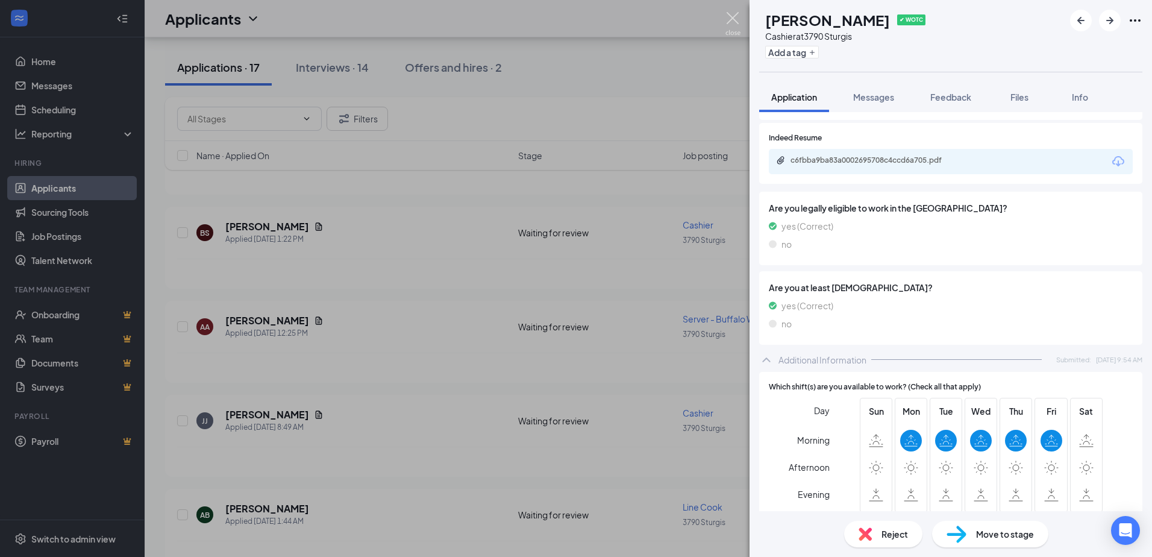
click at [735, 15] on img at bounding box center [732, 23] width 15 height 23
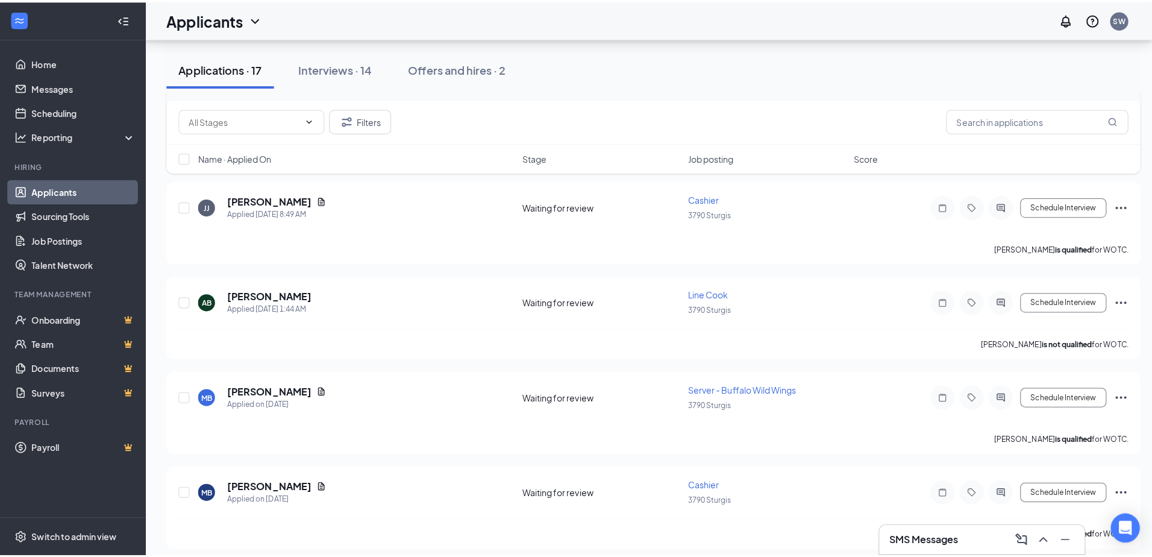
scroll to position [361, 0]
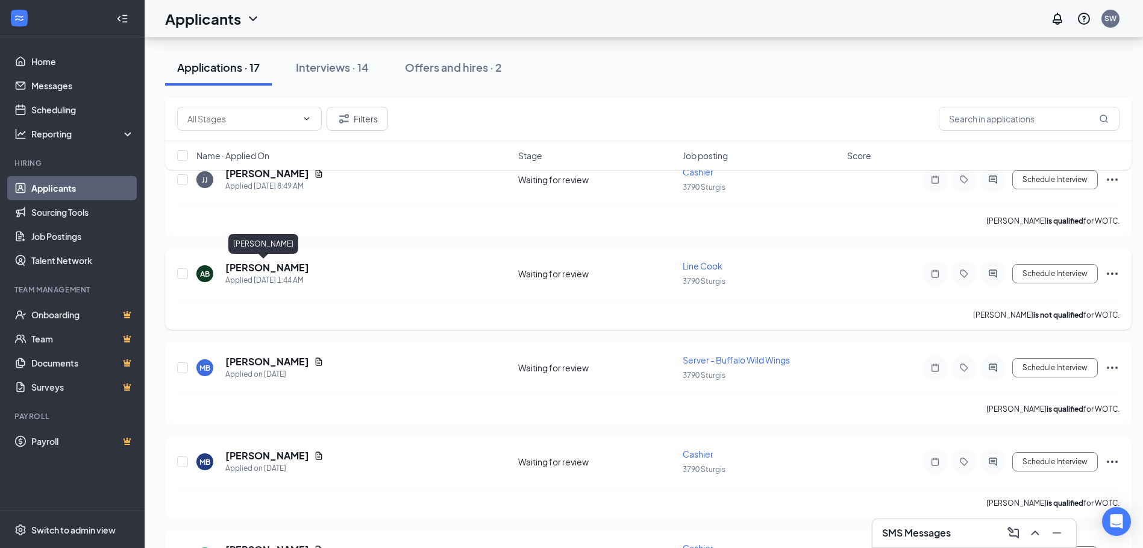
click at [254, 262] on h5 "[PERSON_NAME]" at bounding box center [267, 267] width 84 height 13
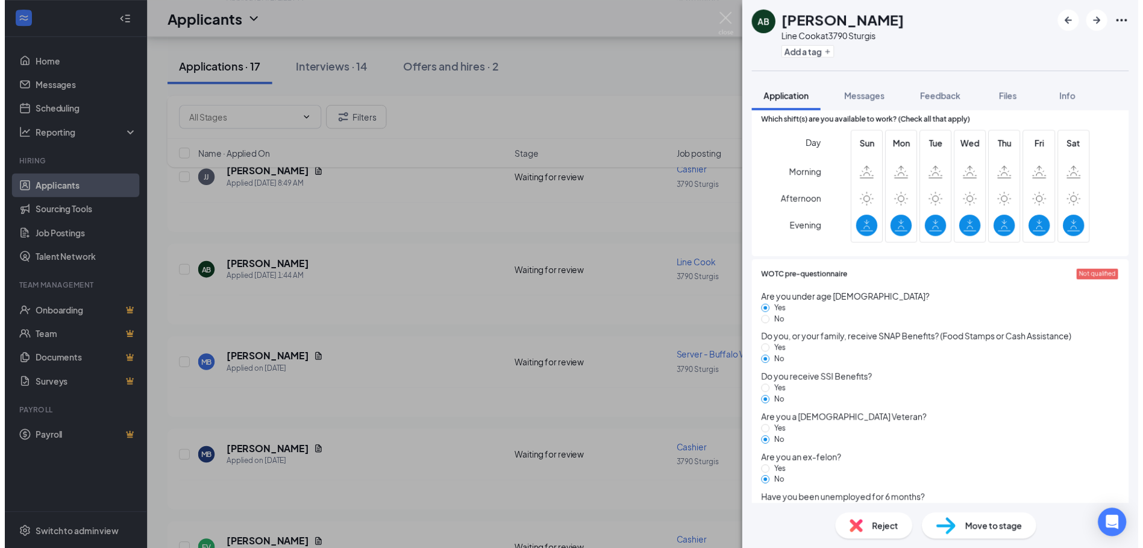
scroll to position [366, 0]
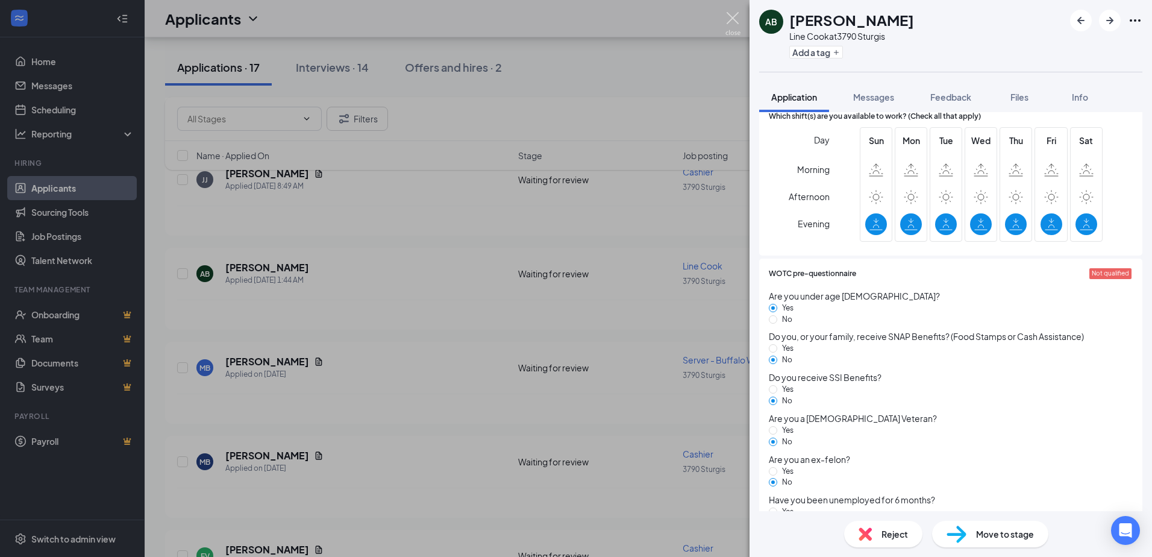
click at [735, 23] on img at bounding box center [732, 23] width 15 height 23
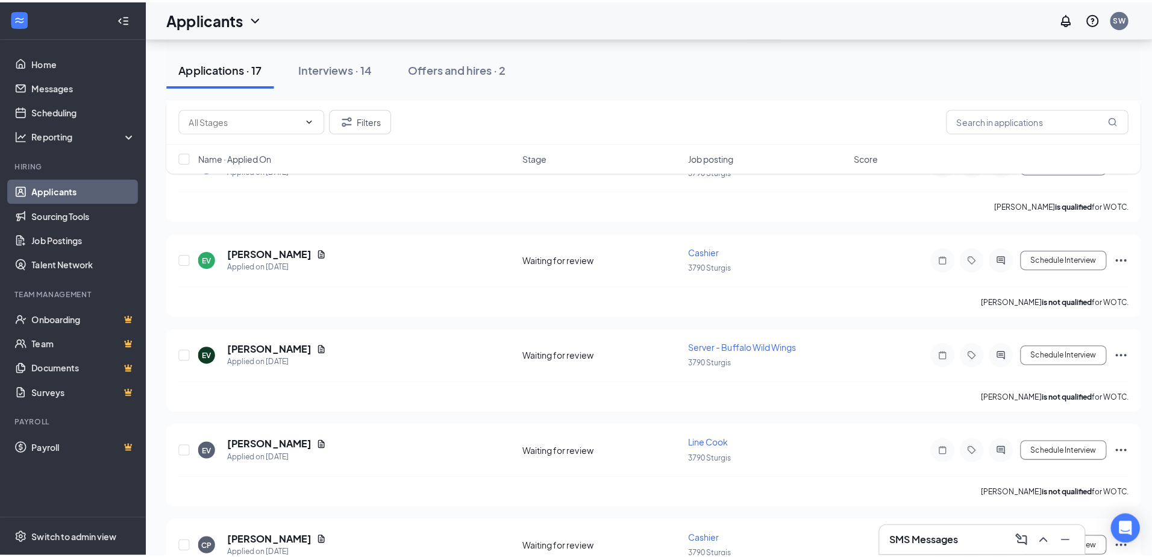
scroll to position [663, 0]
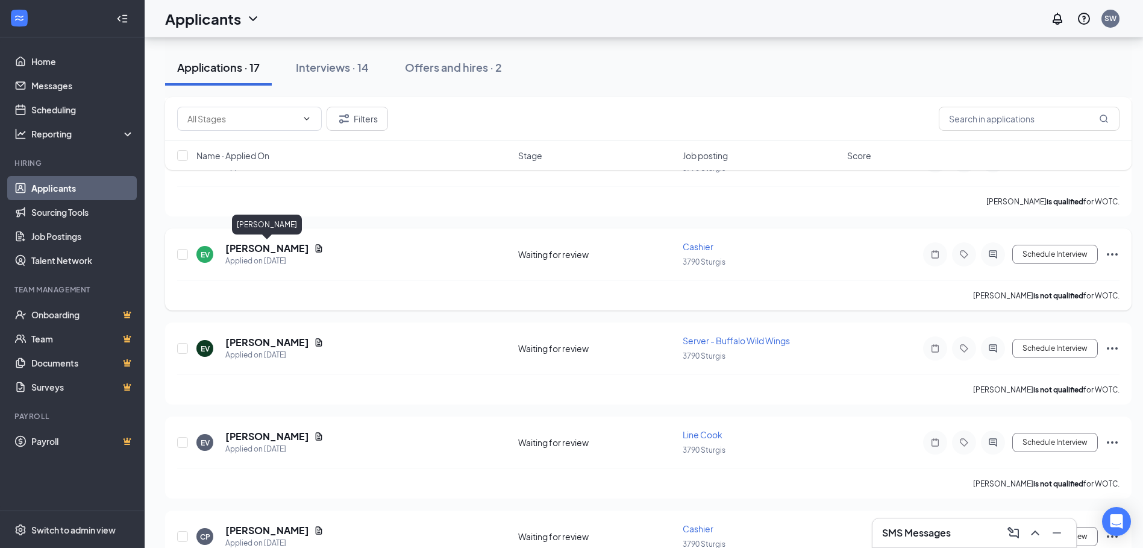
click at [305, 248] on h5 "[PERSON_NAME]" at bounding box center [267, 248] width 84 height 13
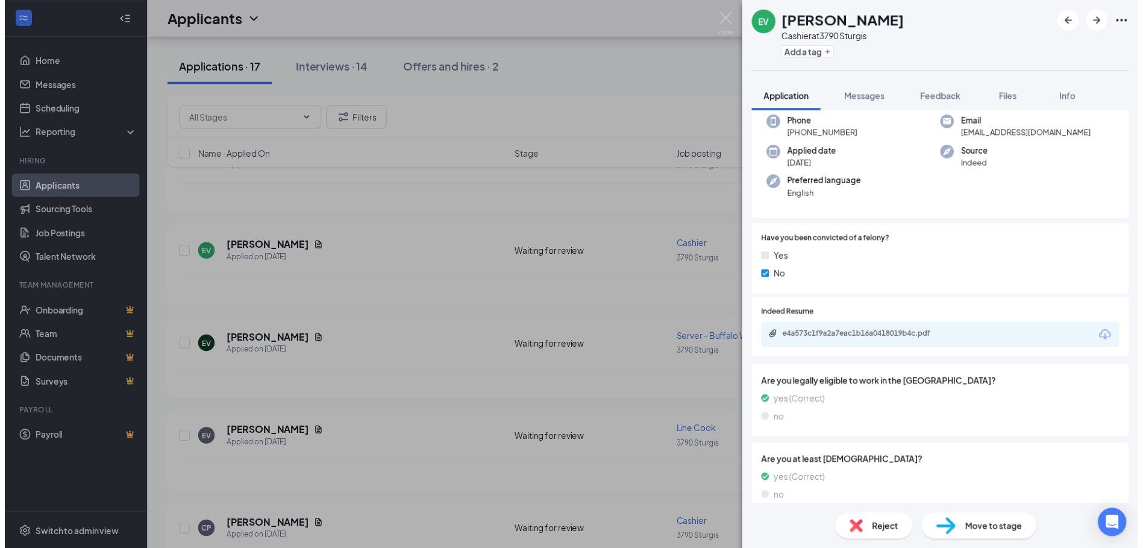
scroll to position [361, 0]
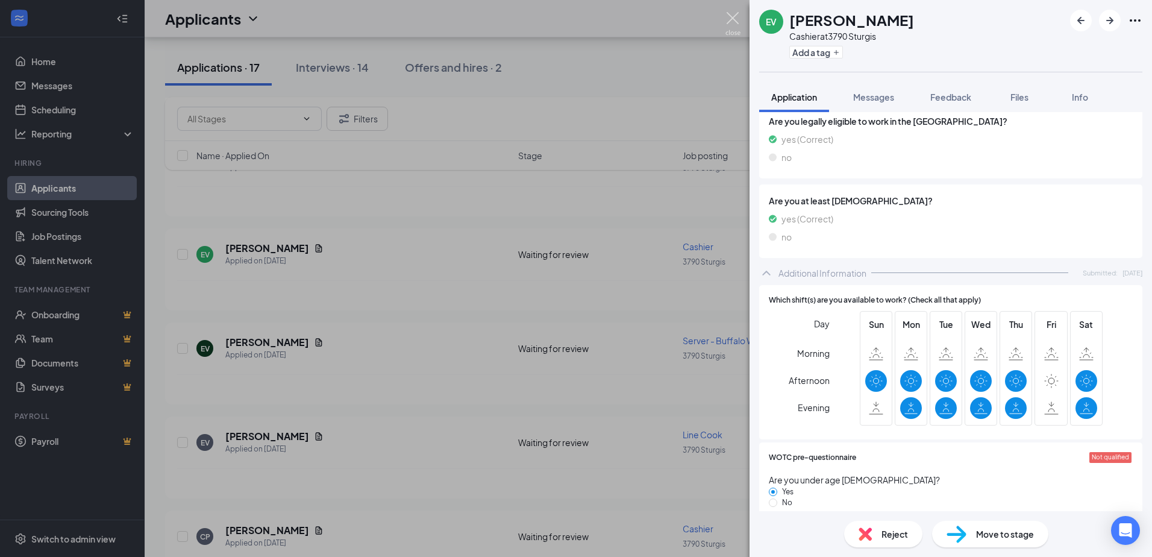
click at [732, 20] on img at bounding box center [732, 23] width 15 height 23
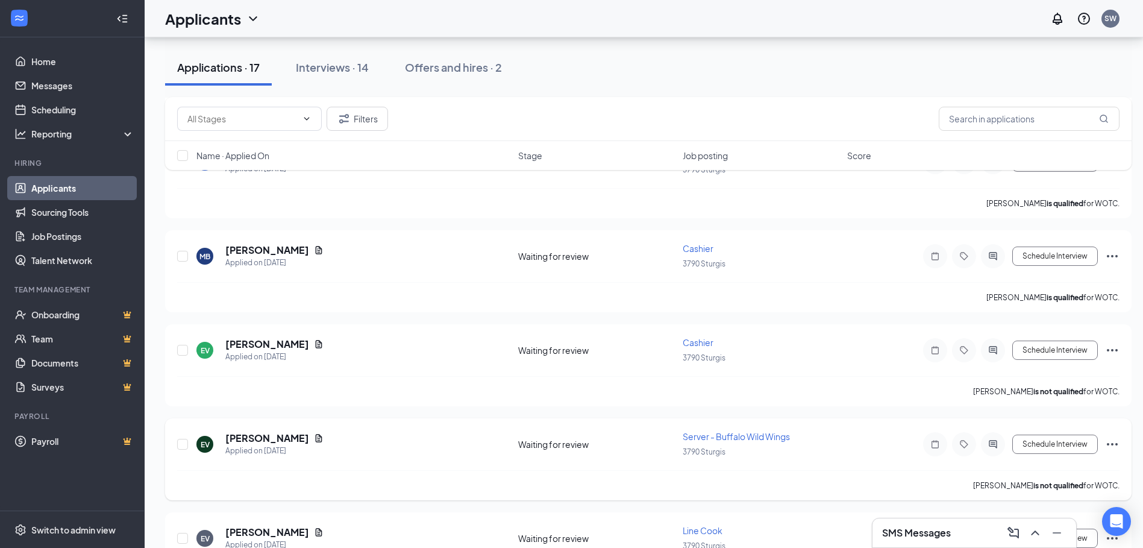
scroll to position [241, 0]
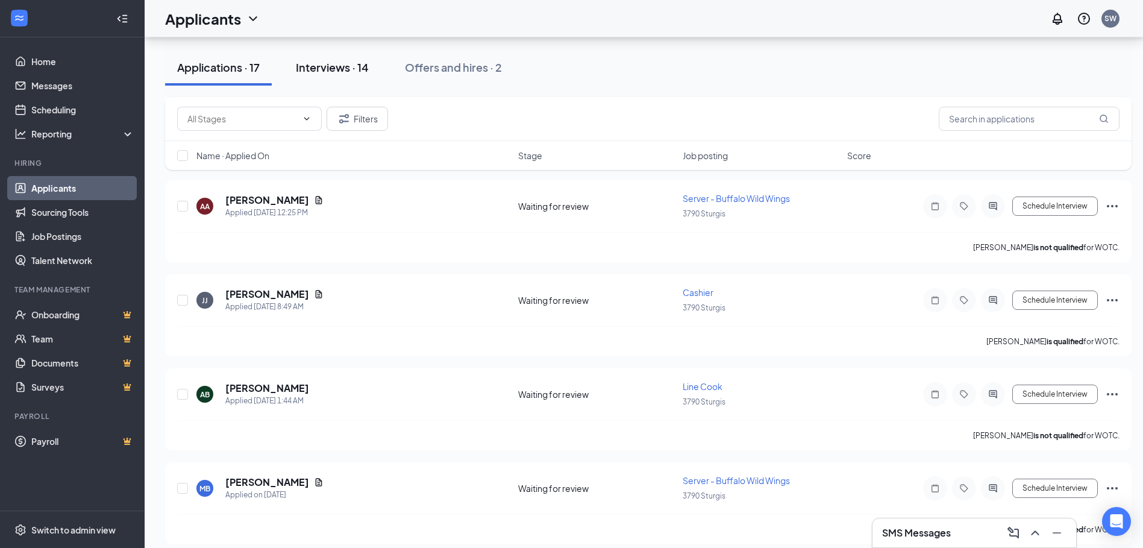
click at [360, 75] on button "Interviews · 14" at bounding box center [332, 67] width 97 height 36
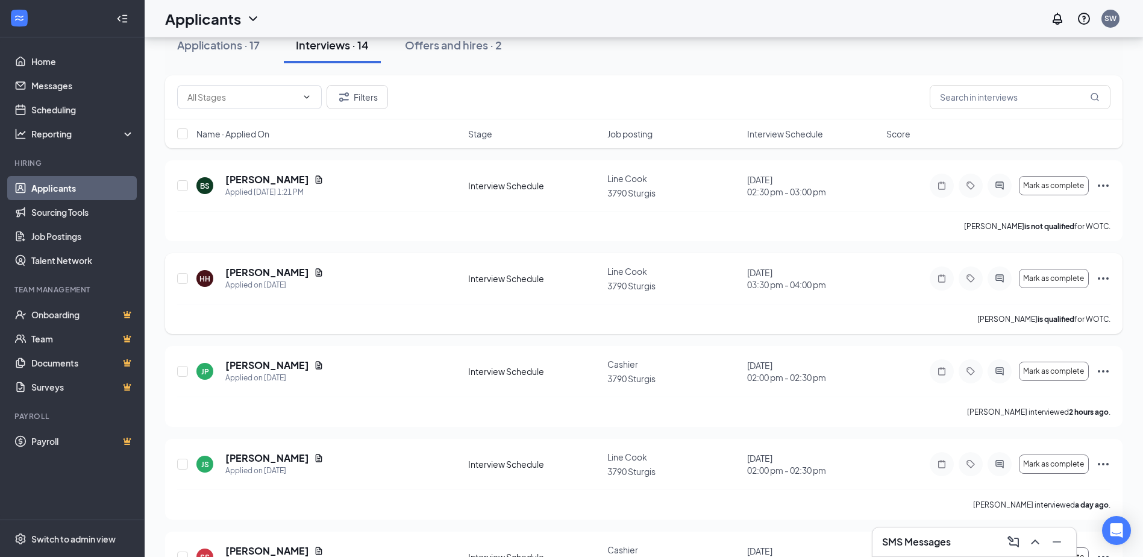
scroll to position [181, 0]
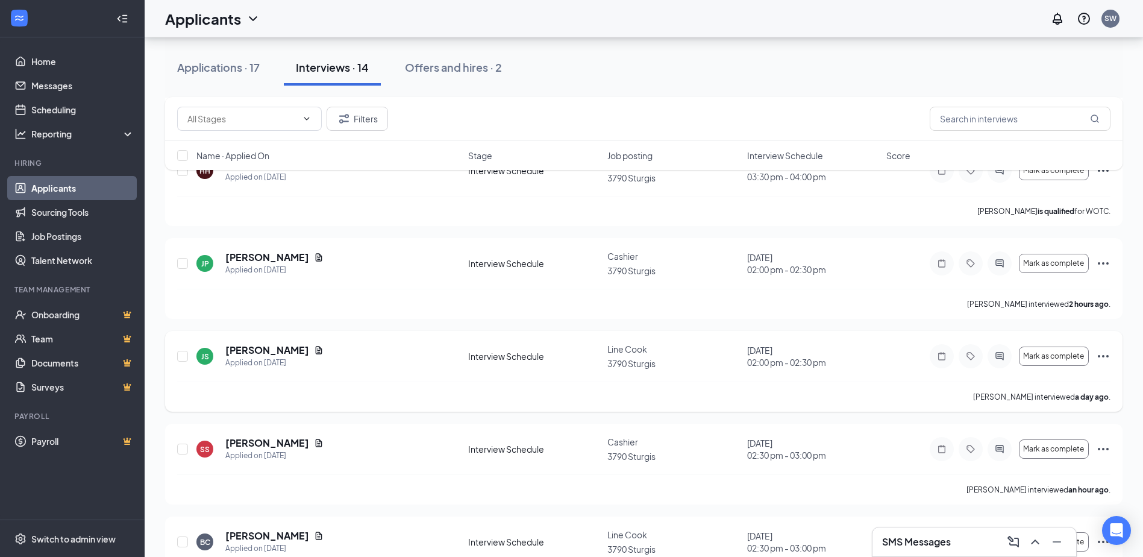
click at [1097, 351] on icon "Ellipses" at bounding box center [1103, 356] width 14 height 14
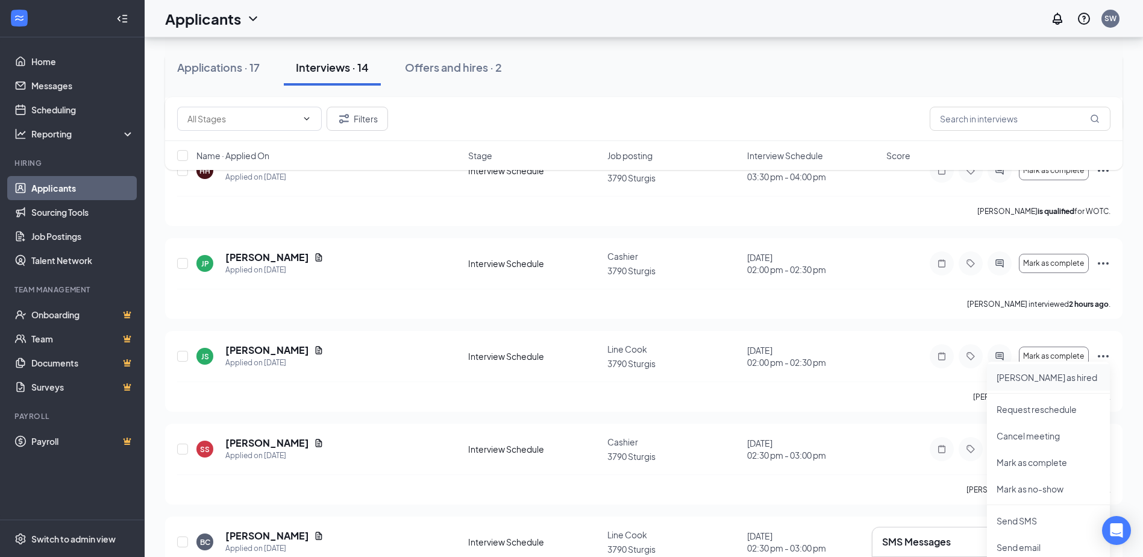
click at [1016, 383] on li "[PERSON_NAME] as hired" at bounding box center [1048, 377] width 123 height 27
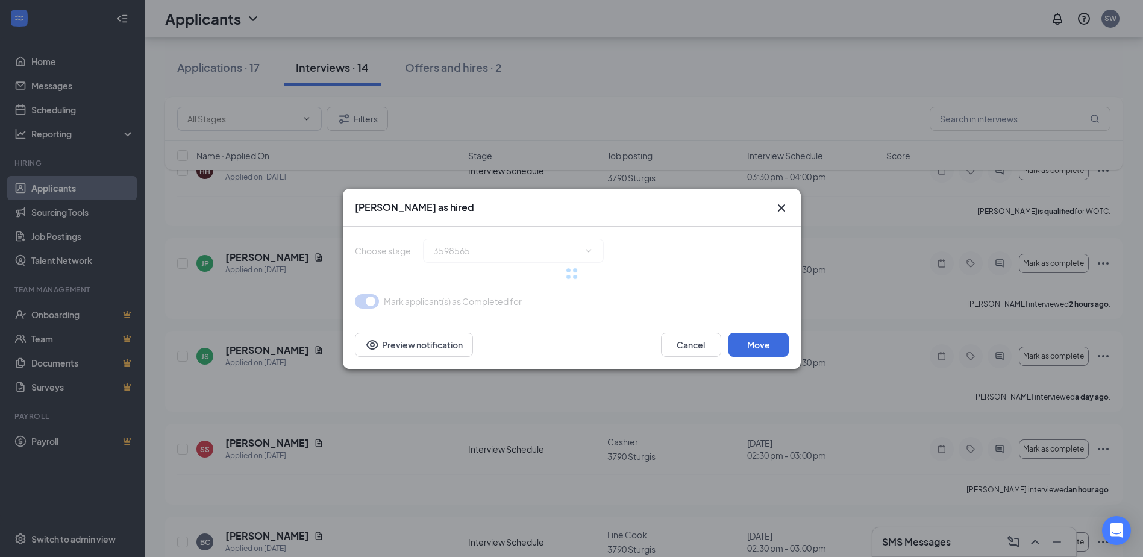
type input "Hiring Complete (final stage)"
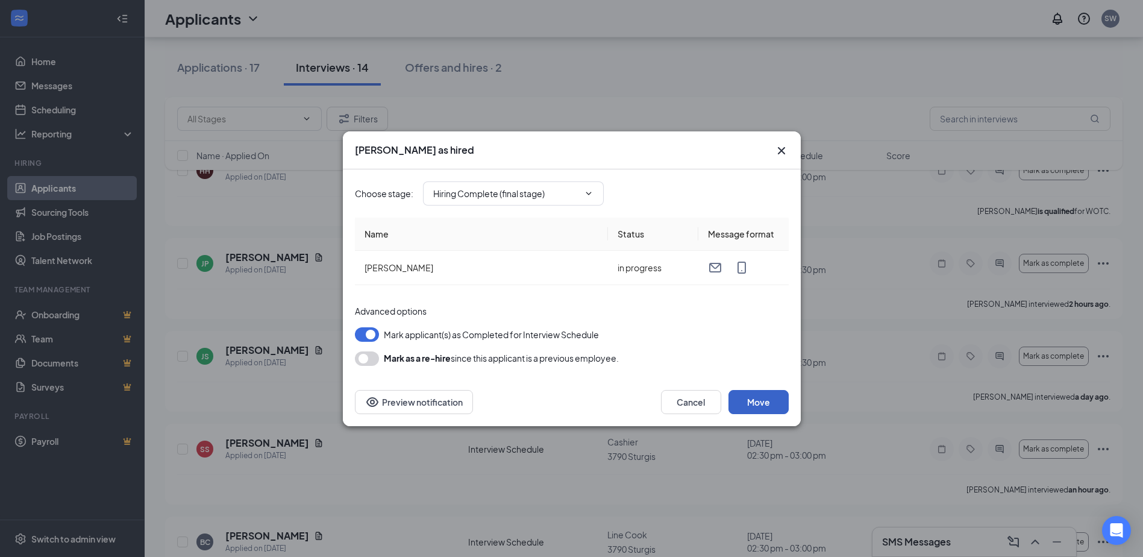
click at [755, 401] on button "Move" at bounding box center [758, 402] width 60 height 24
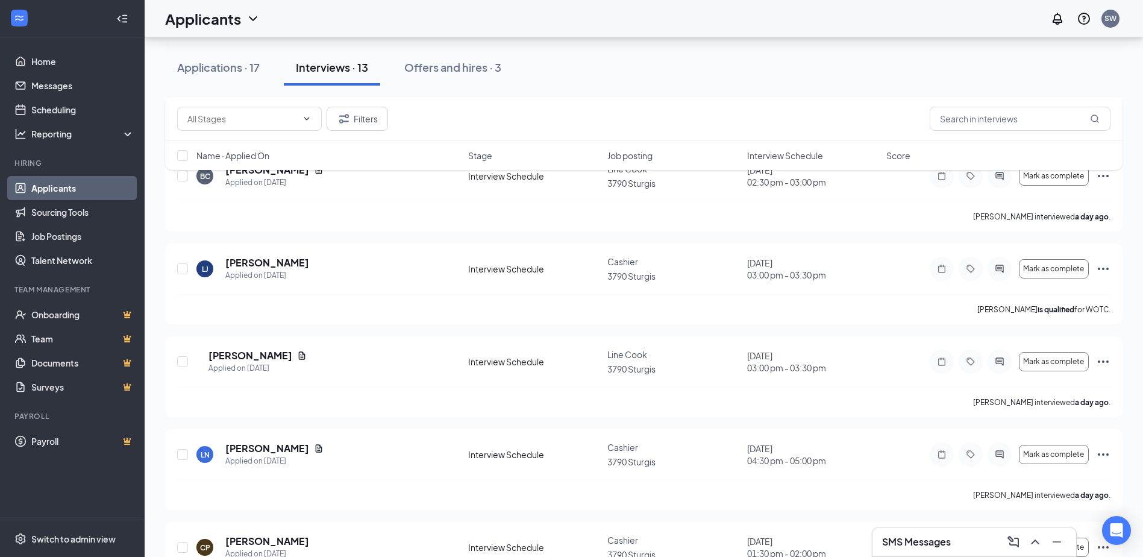
scroll to position [482, 0]
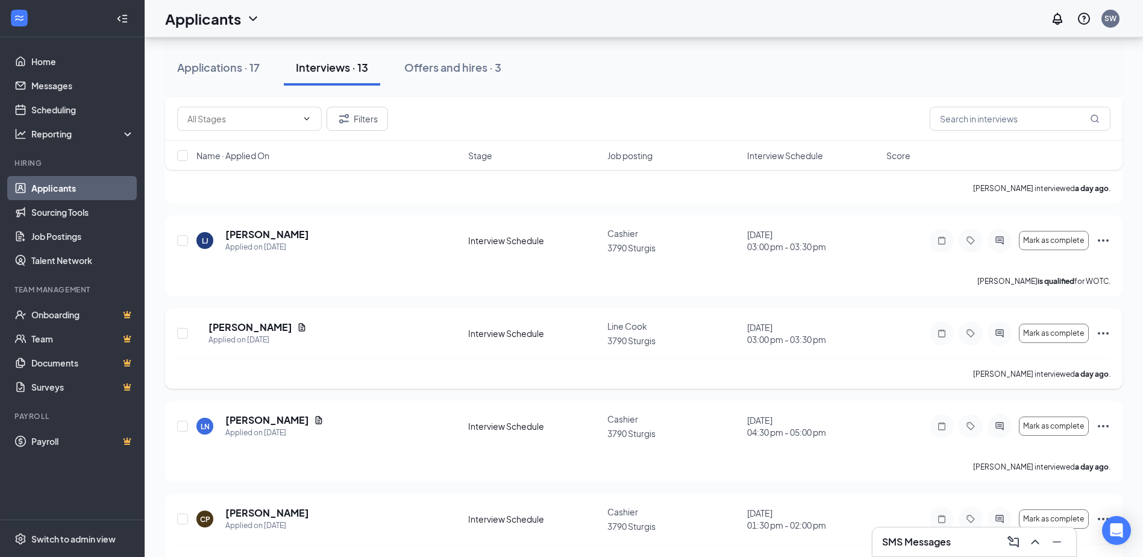
click at [1100, 326] on icon "Ellipses" at bounding box center [1103, 333] width 14 height 14
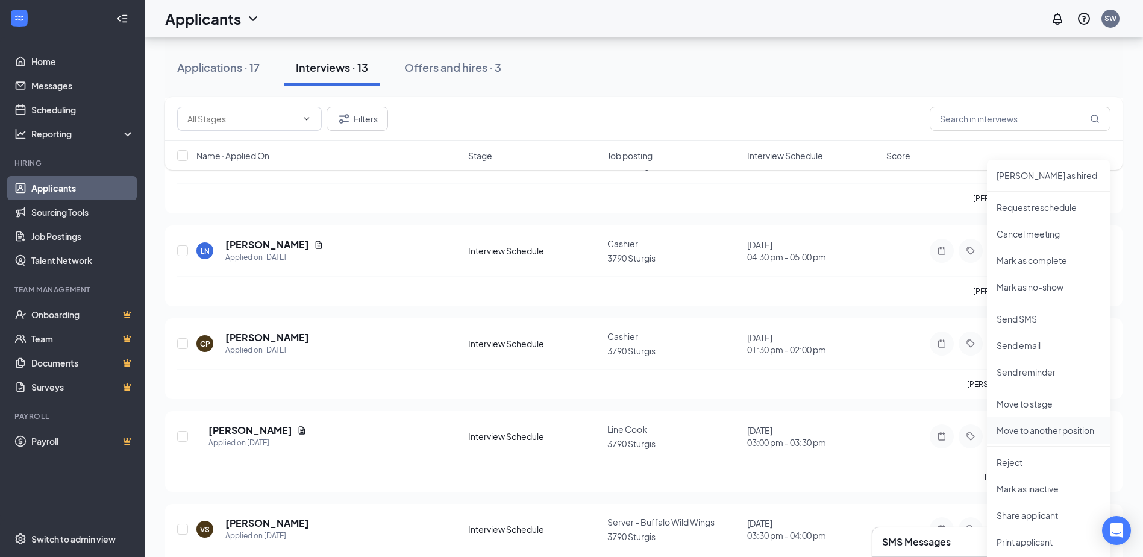
scroll to position [663, 0]
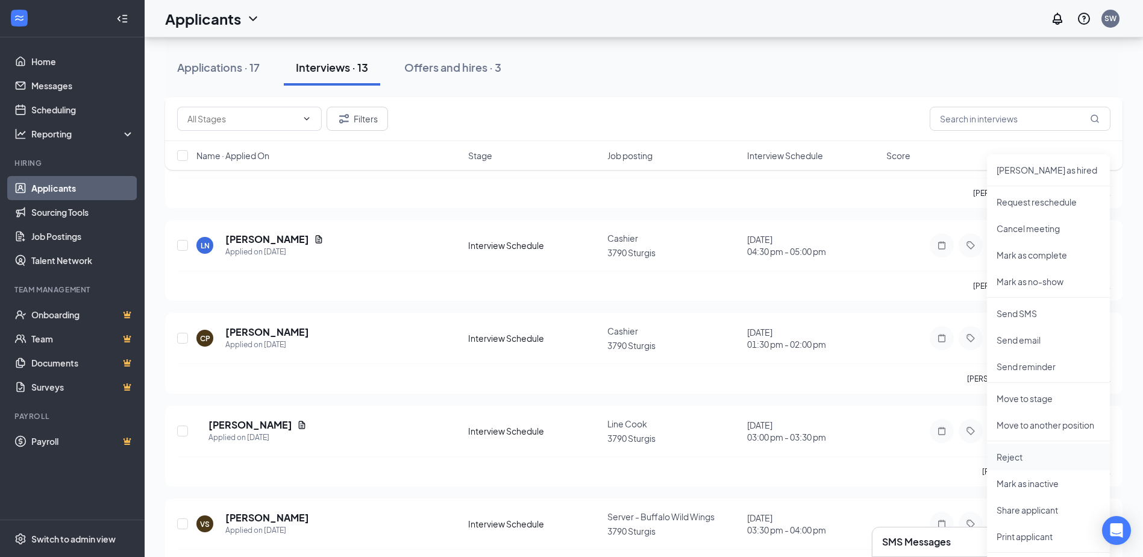
click at [1009, 450] on li "Reject" at bounding box center [1048, 456] width 123 height 27
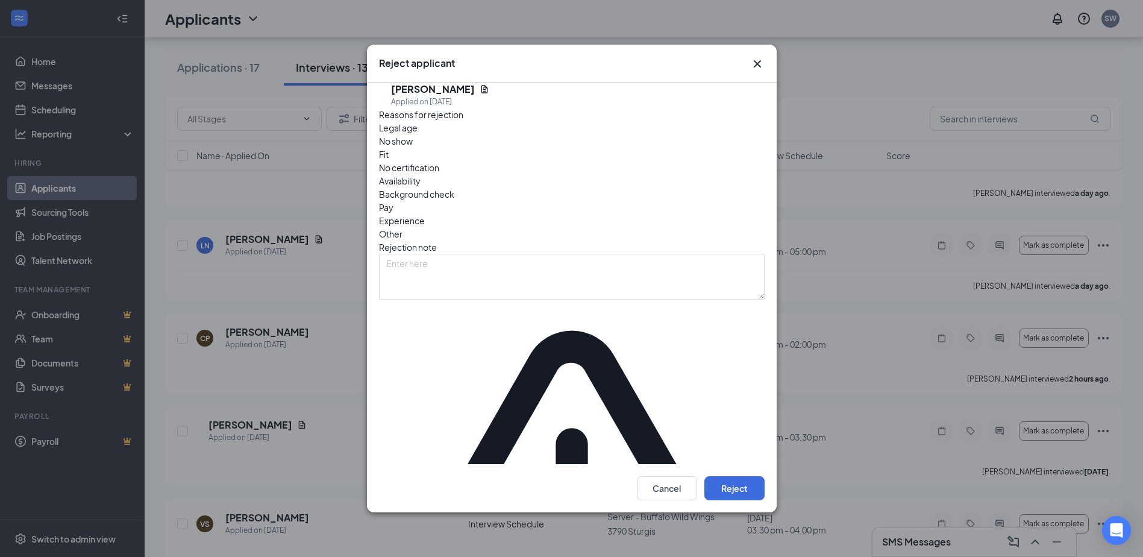
click at [588, 227] on div "Other" at bounding box center [572, 233] width 386 height 13
click at [431, 277] on textarea at bounding box center [572, 277] width 386 height 46
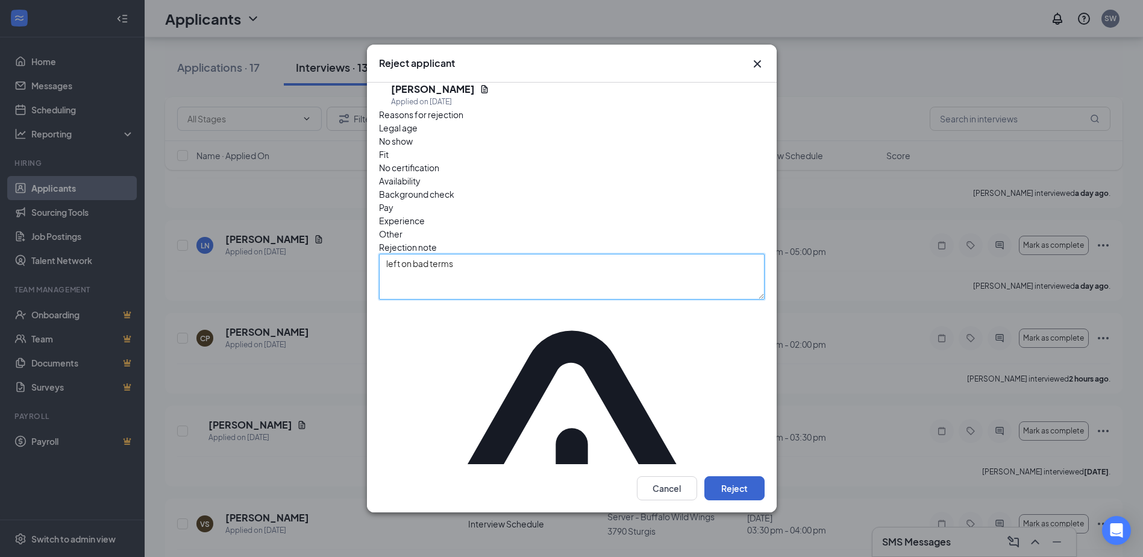
type textarea "left on bad terms"
click at [738, 476] on button "Reject" at bounding box center [734, 488] width 60 height 24
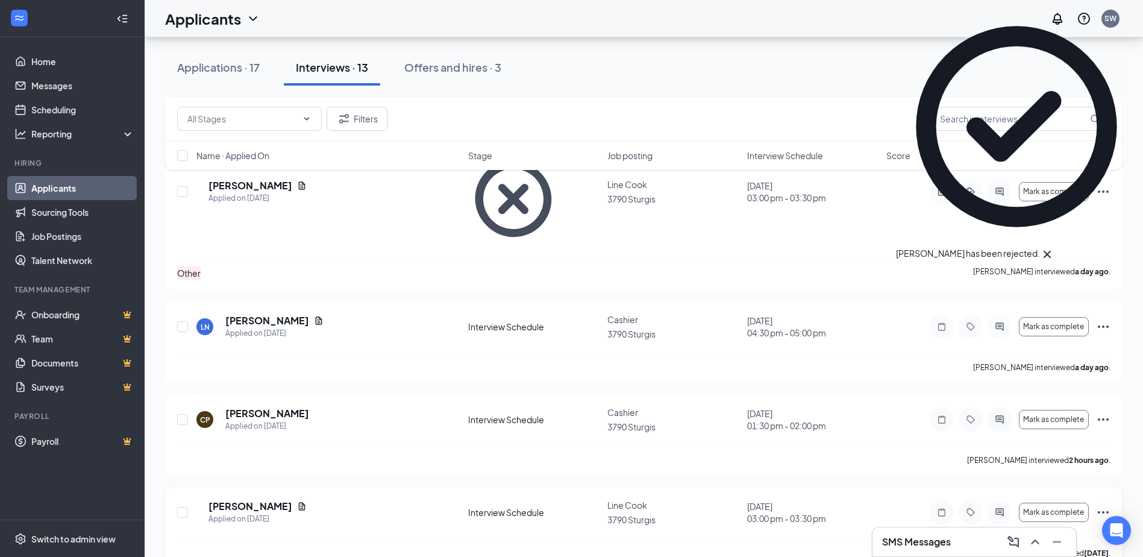
click at [1104, 505] on icon "Ellipses" at bounding box center [1103, 512] width 14 height 14
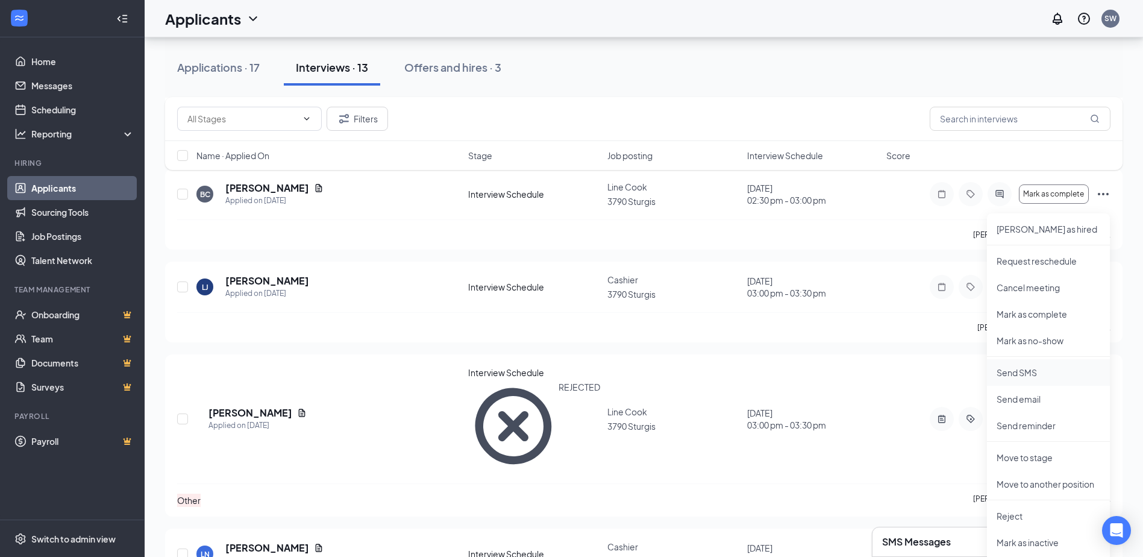
scroll to position [422, 0]
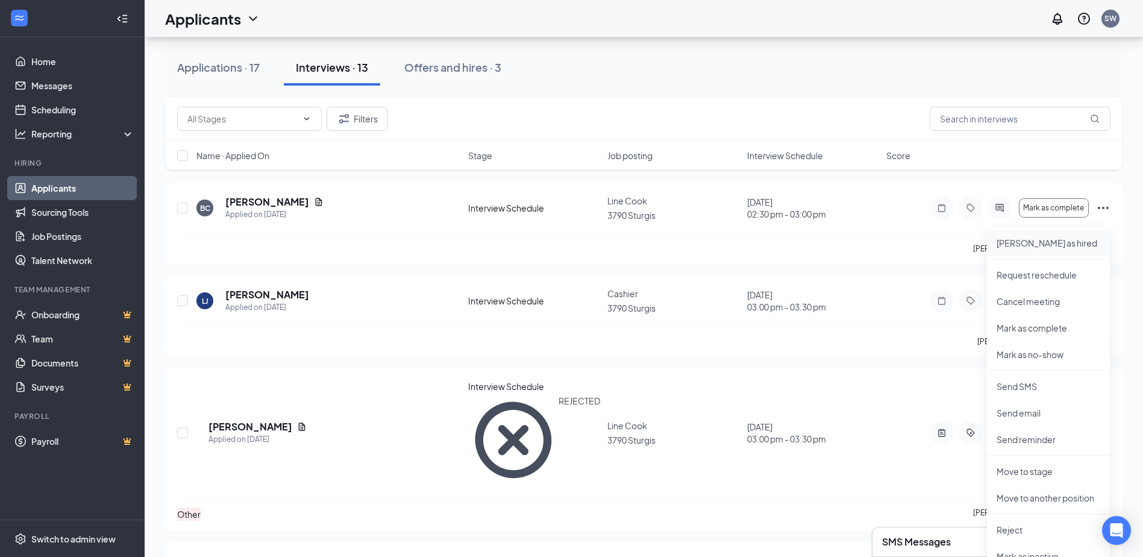
click at [1016, 237] on p "[PERSON_NAME] as hired" at bounding box center [1048, 243] width 104 height 12
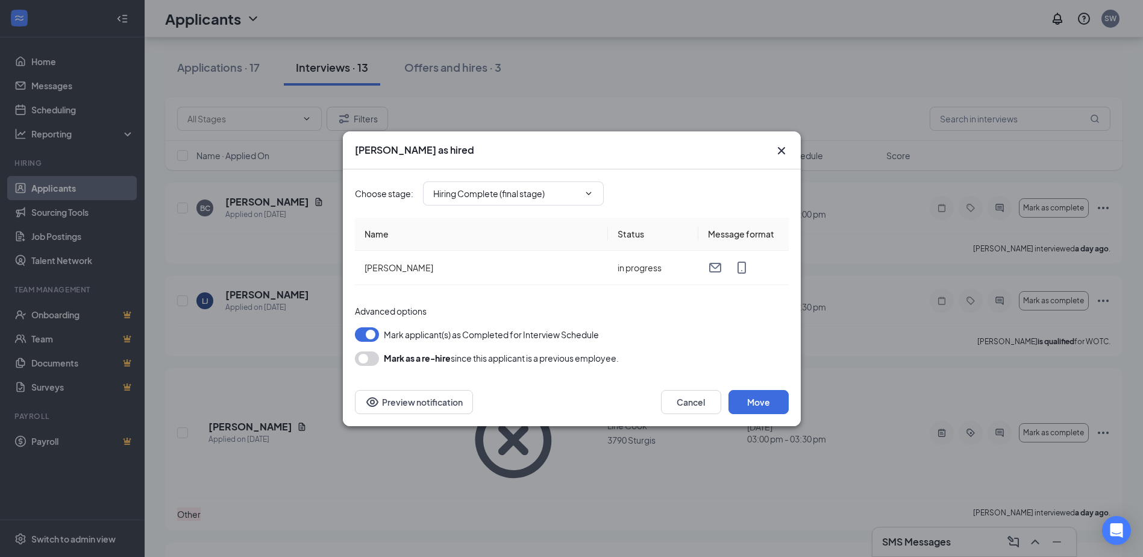
type input "Hiring Complete (final stage)"
click at [759, 402] on button "Move" at bounding box center [758, 402] width 60 height 24
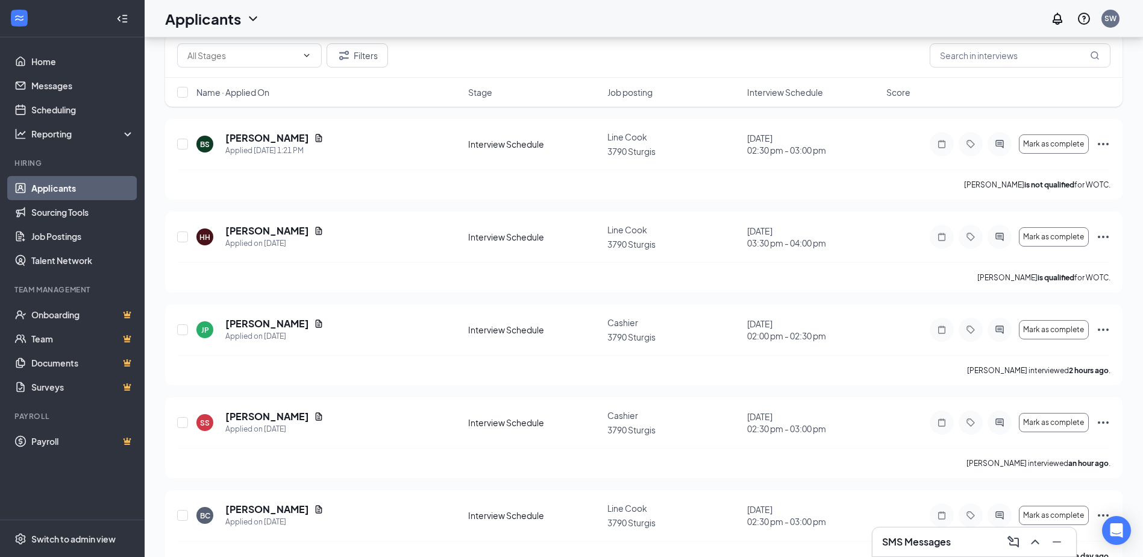
scroll to position [0, 0]
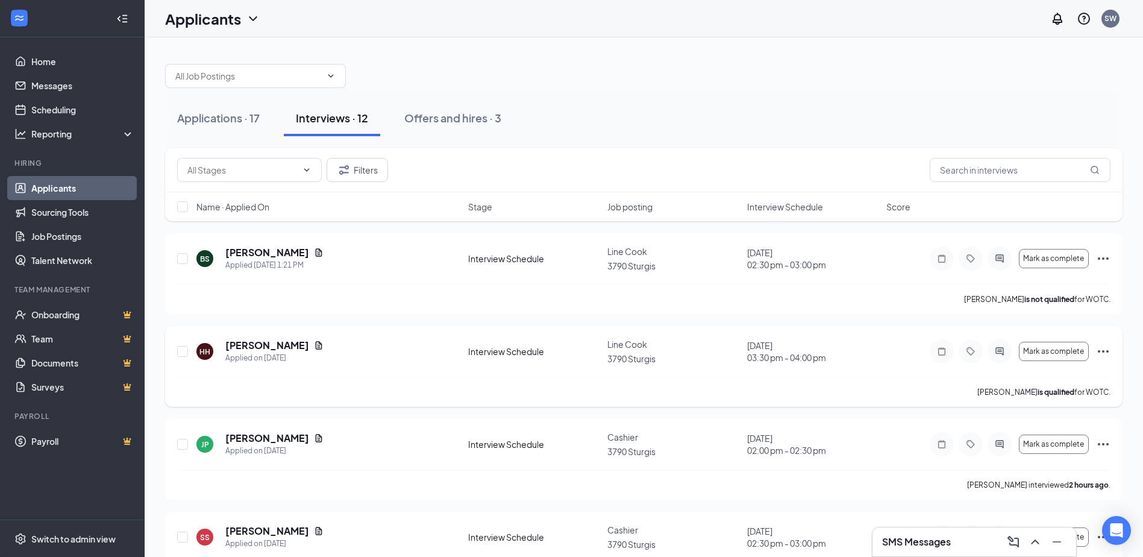
click at [1107, 351] on icon "Ellipses" at bounding box center [1103, 351] width 14 height 14
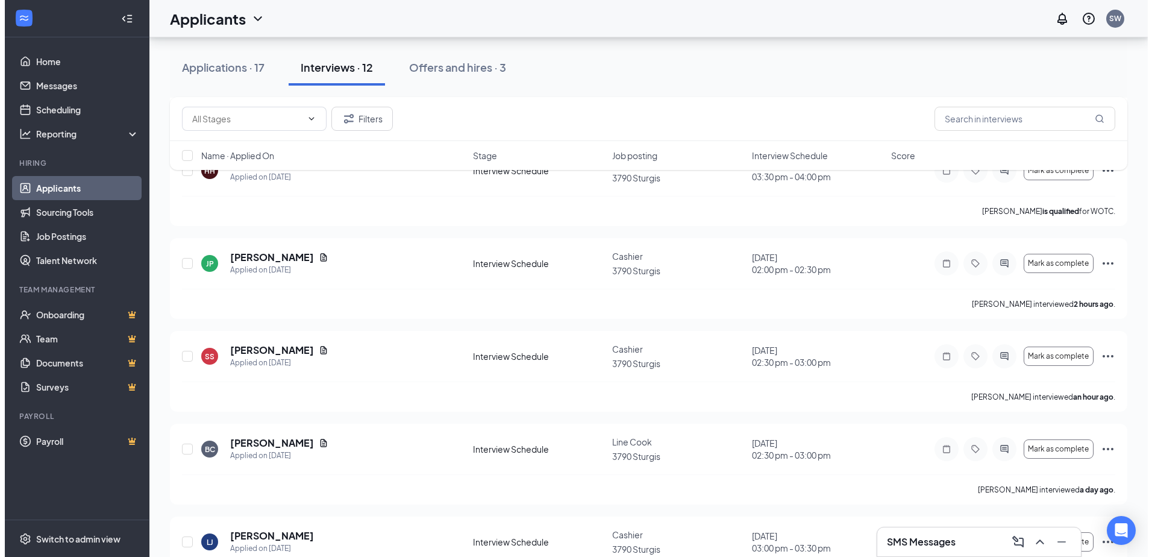
scroll to position [241, 0]
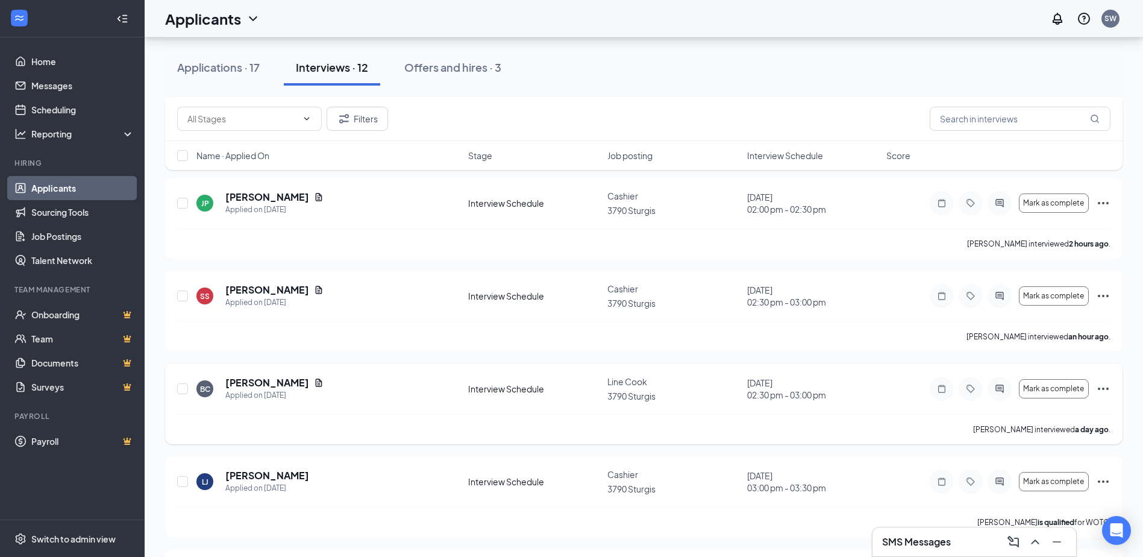
click at [1097, 385] on icon "Ellipses" at bounding box center [1103, 388] width 14 height 14
click at [1034, 522] on p "Mark as no-show" at bounding box center [1048, 520] width 104 height 12
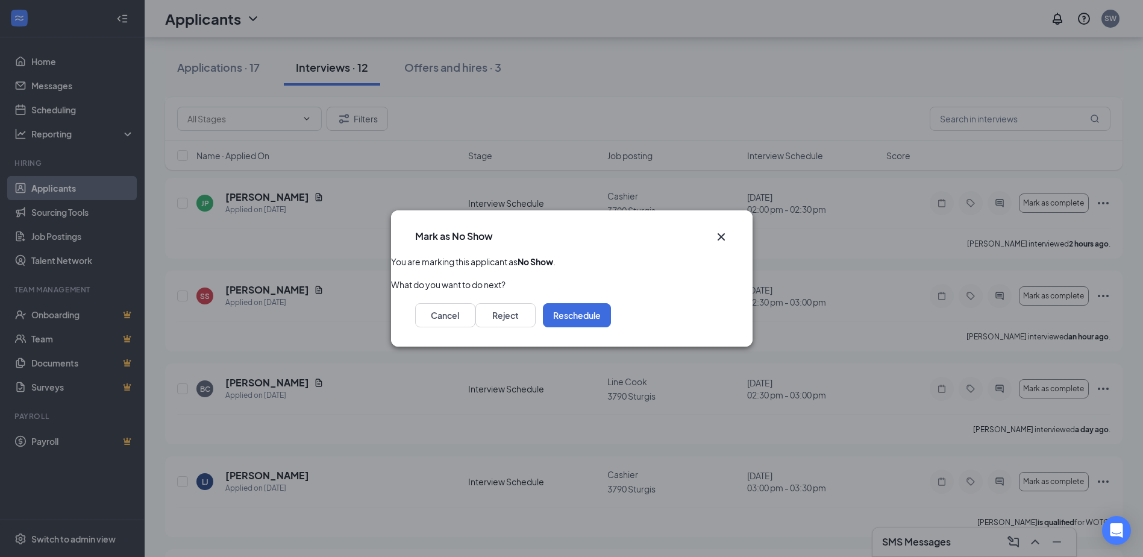
click at [717, 233] on icon "Cross" at bounding box center [721, 236] width 14 height 14
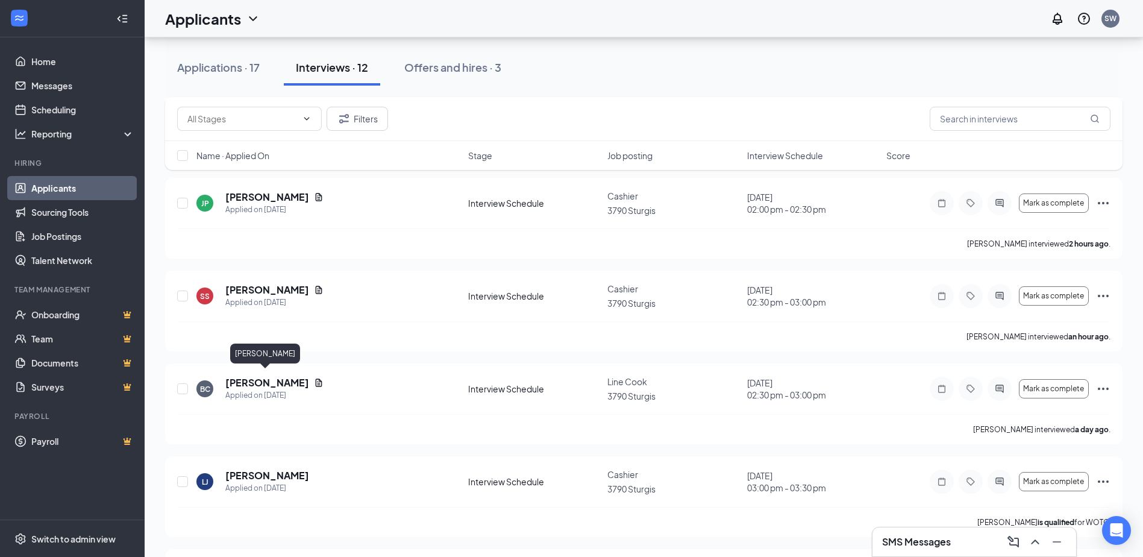
click at [240, 366] on div "[PERSON_NAME]" at bounding box center [265, 355] width 70 height 25
click at [239, 376] on h5 "[PERSON_NAME]" at bounding box center [267, 382] width 84 height 13
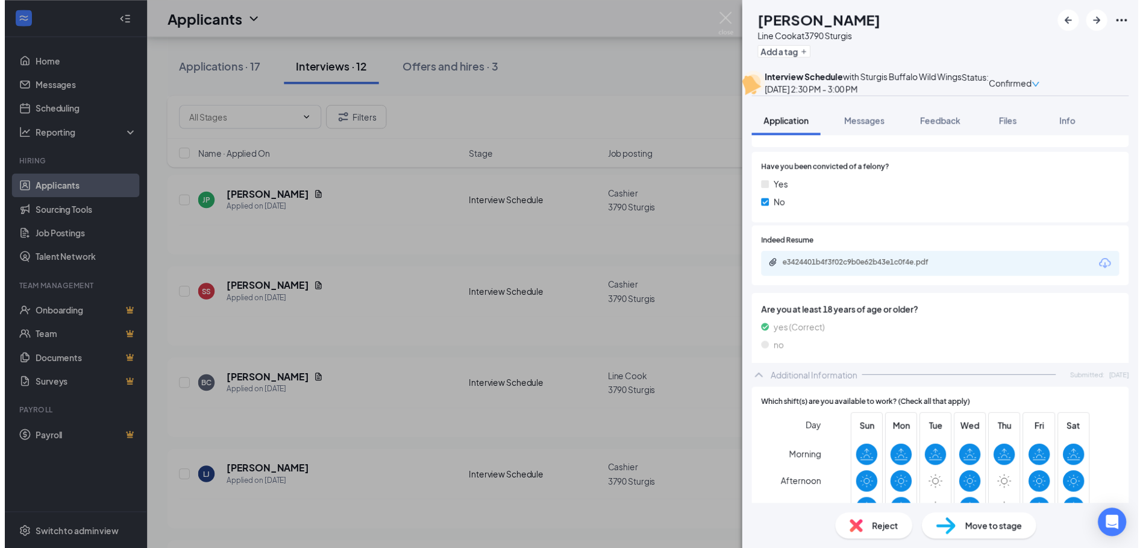
scroll to position [301, 0]
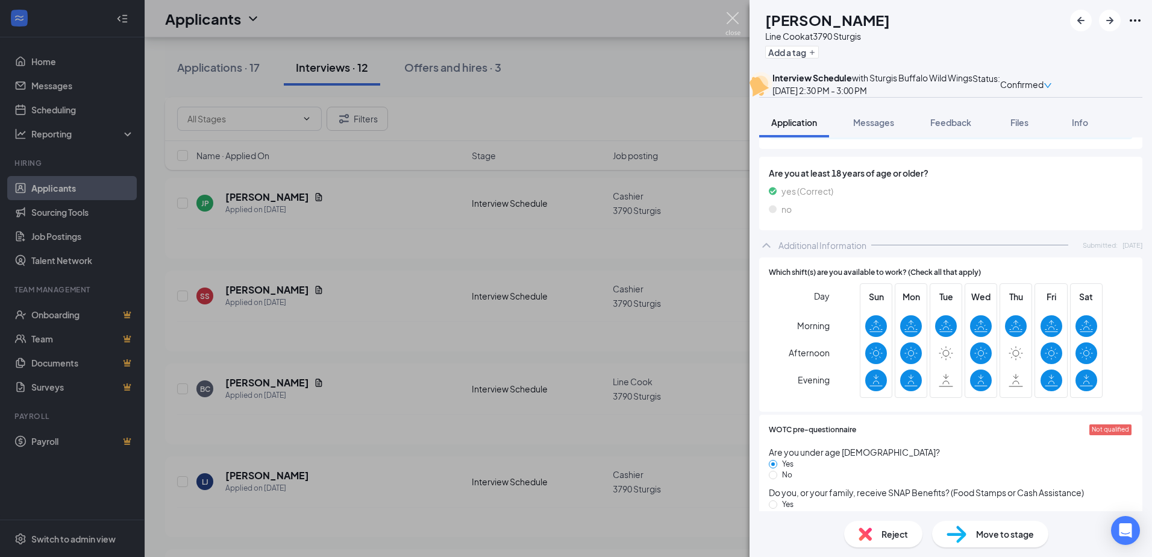
click at [732, 16] on img at bounding box center [732, 23] width 15 height 23
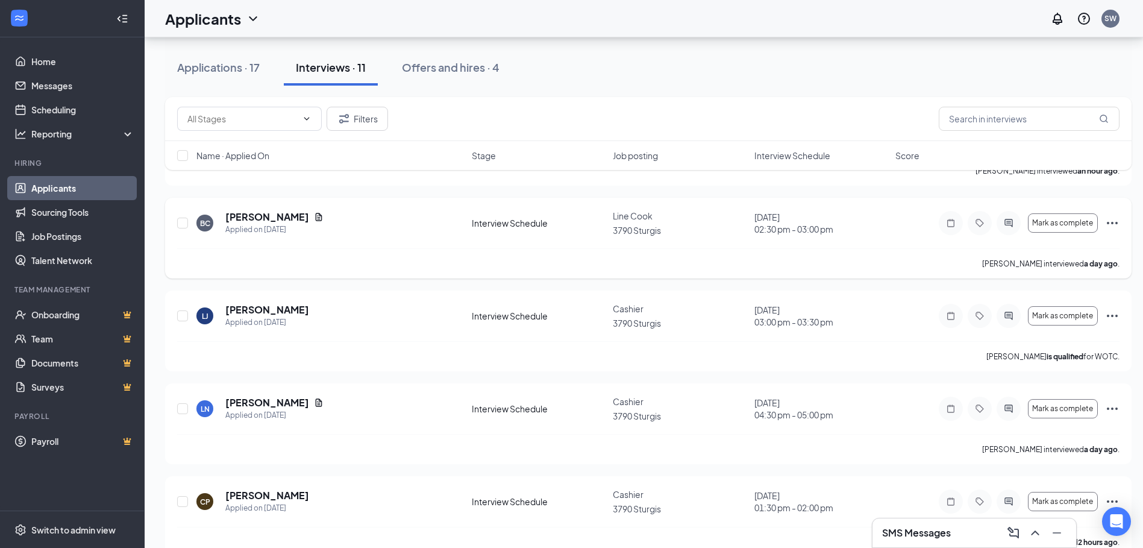
scroll to position [422, 0]
